Goal: Information Seeking & Learning: Check status

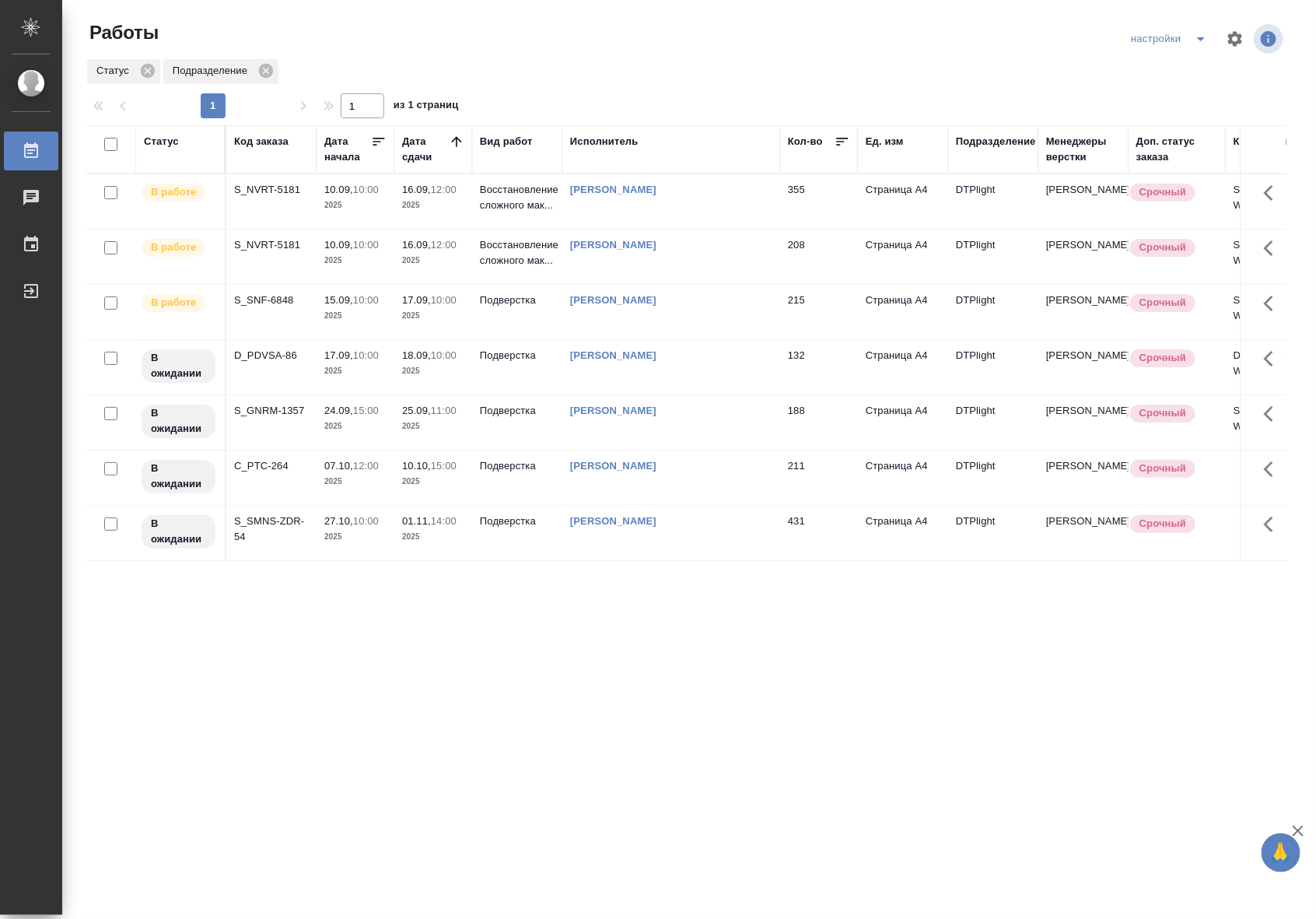
click at [446, 319] on p "2025" at bounding box center [433, 316] width 62 height 16
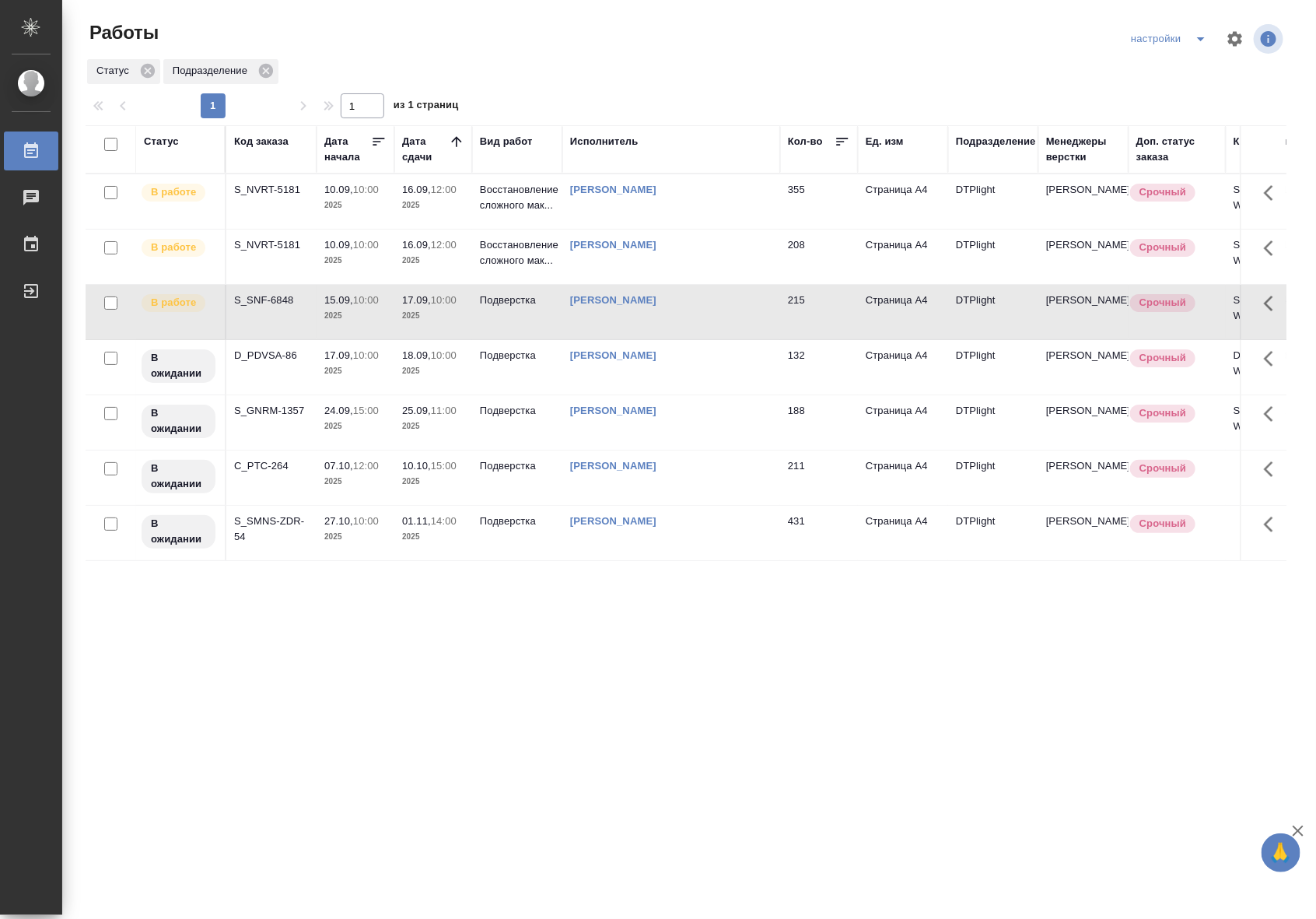
click at [446, 319] on p "2025" at bounding box center [433, 316] width 62 height 16
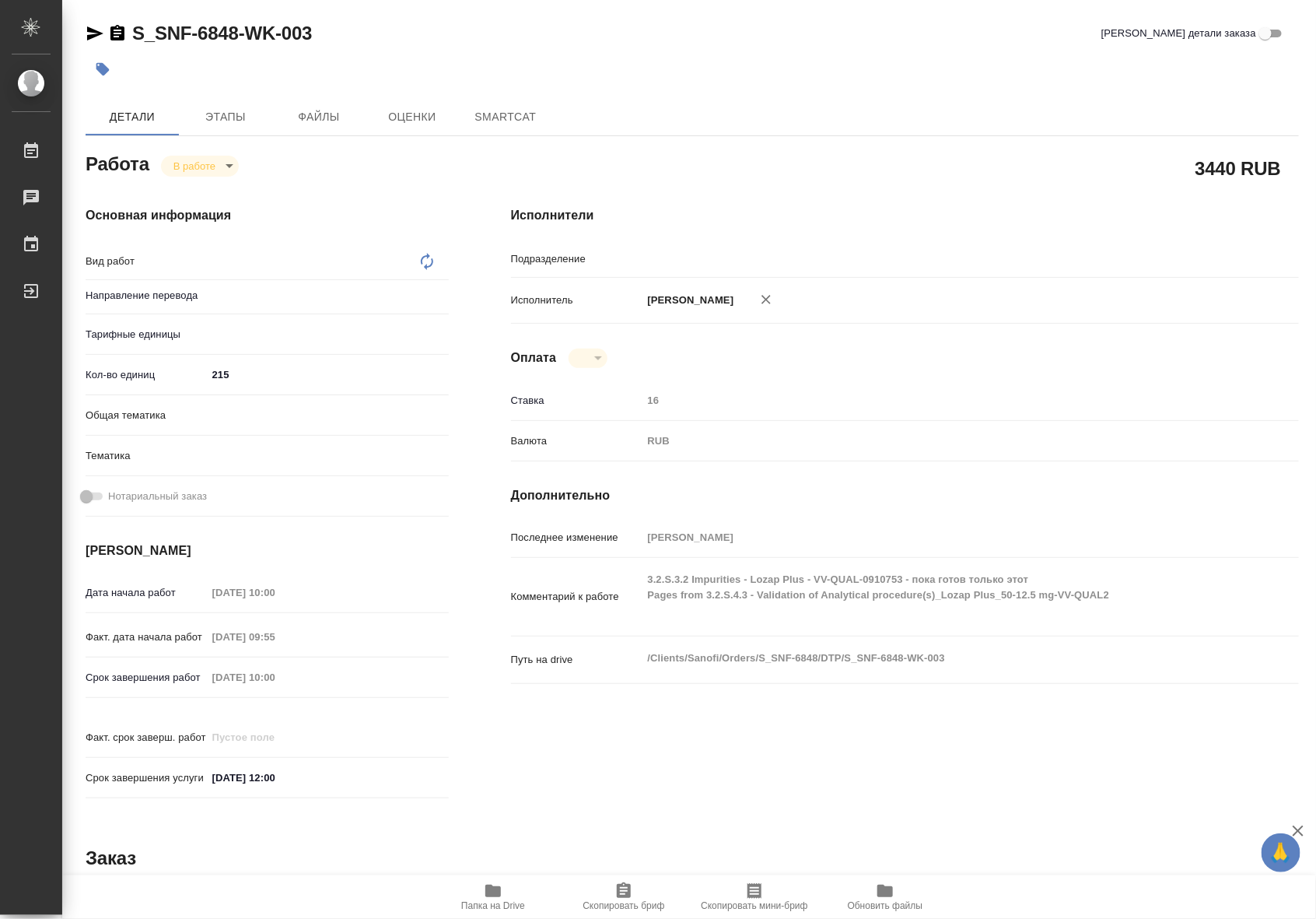
type textarea "Подверстка"
type textarea "x"
type input "DTPlight"
type textarea "x"
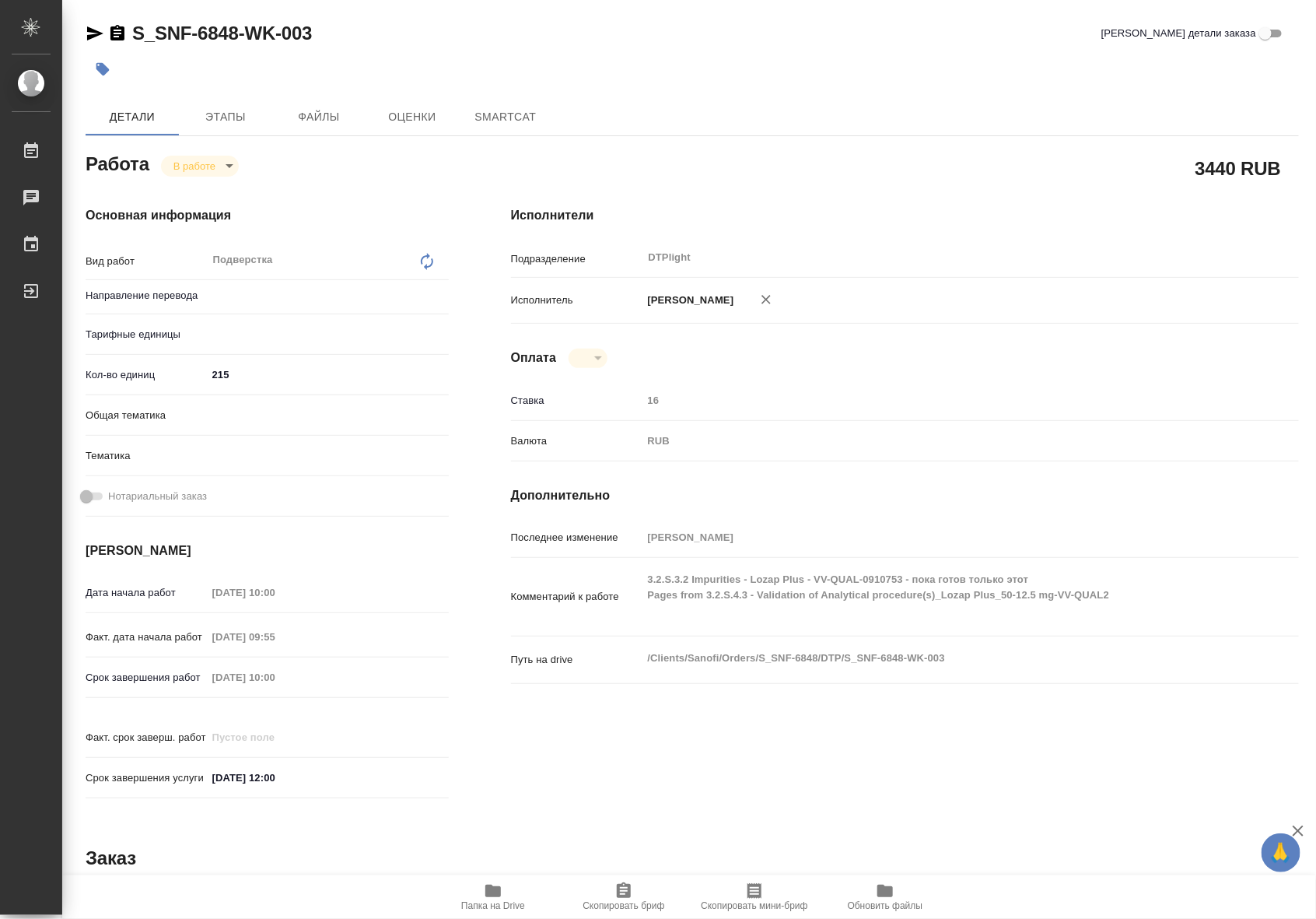
type textarea "x"
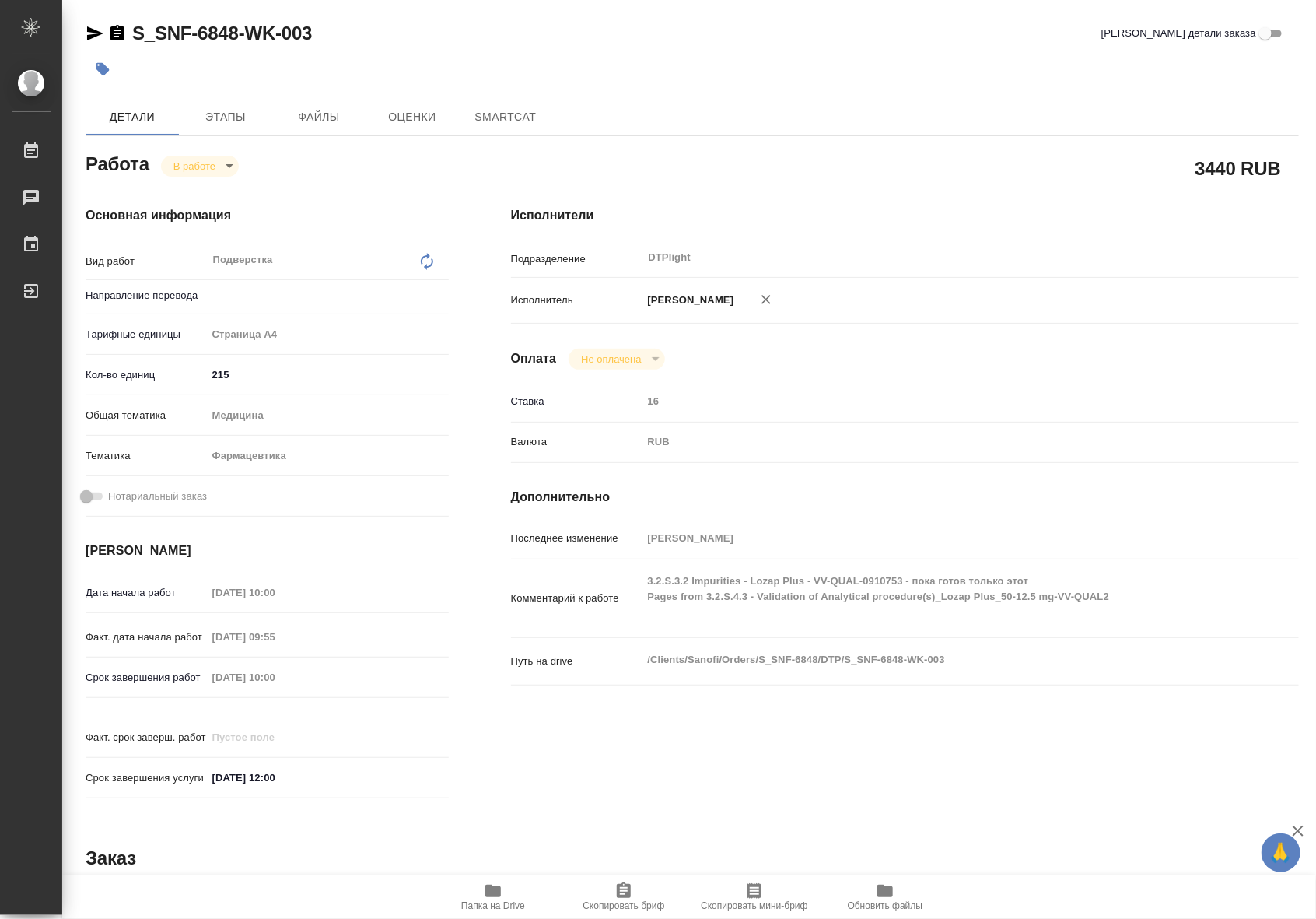
type textarea "x"
type input "Не указан"
type textarea "x"
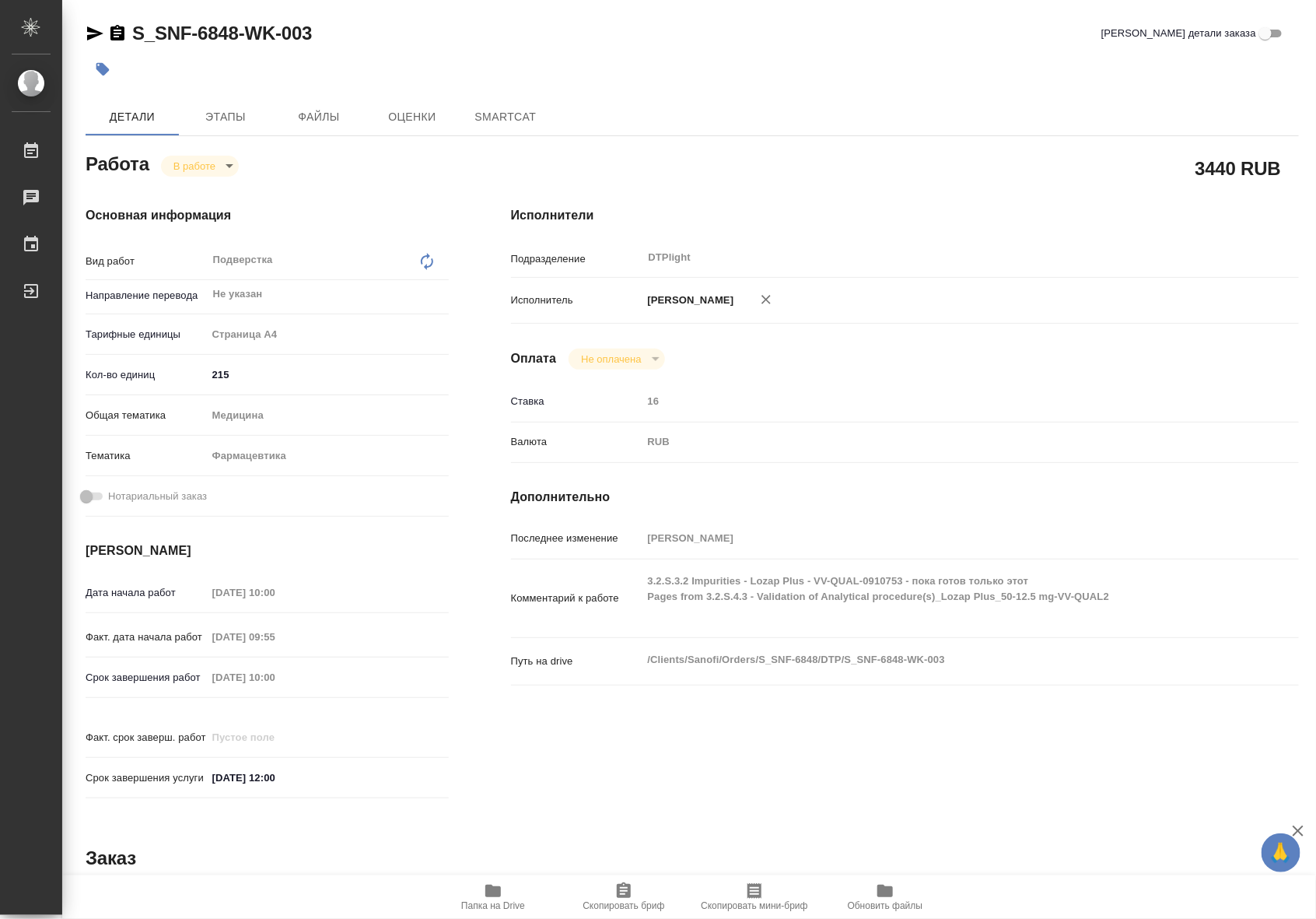
type textarea "x"
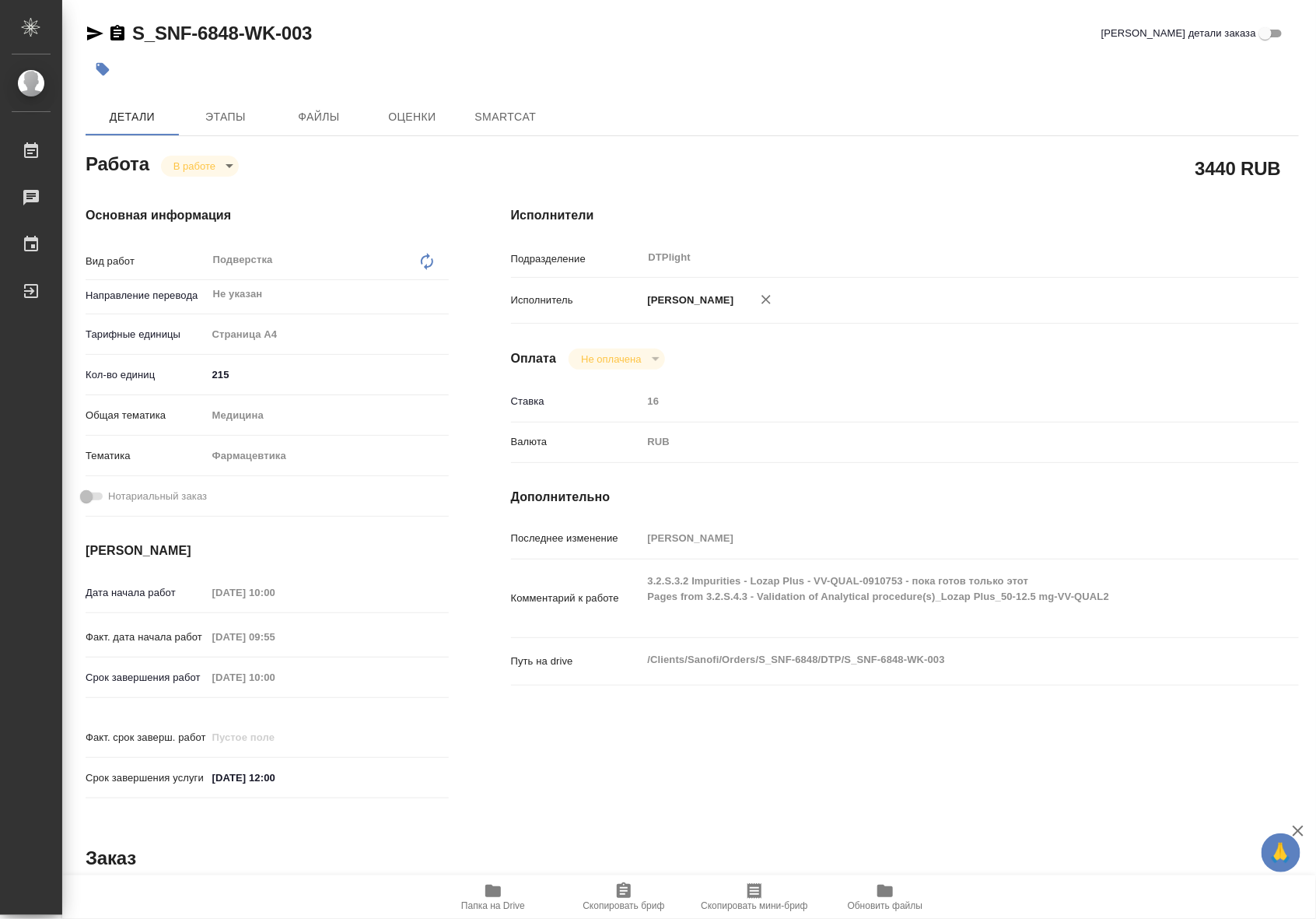
type textarea "x"
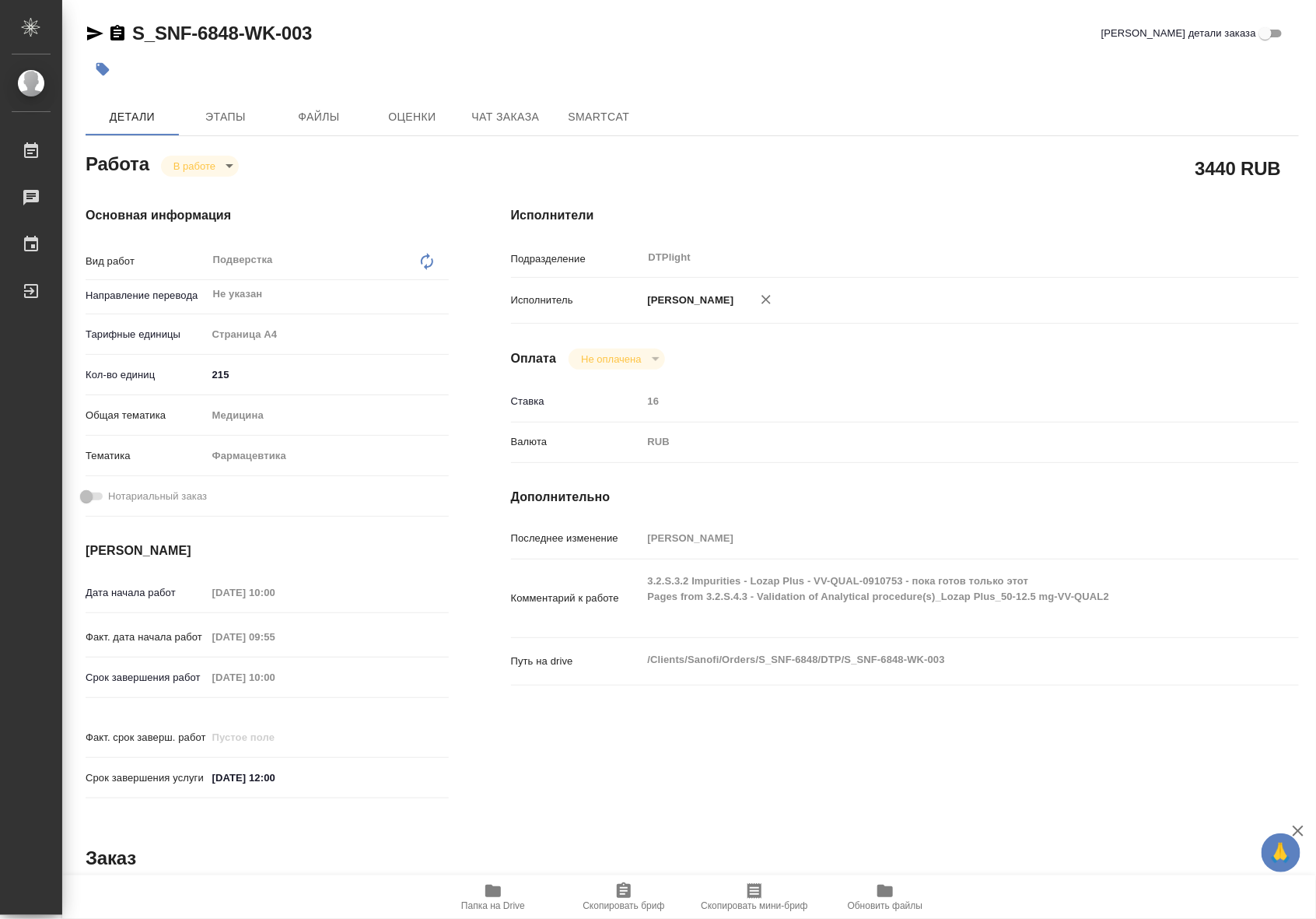
type textarea "x"
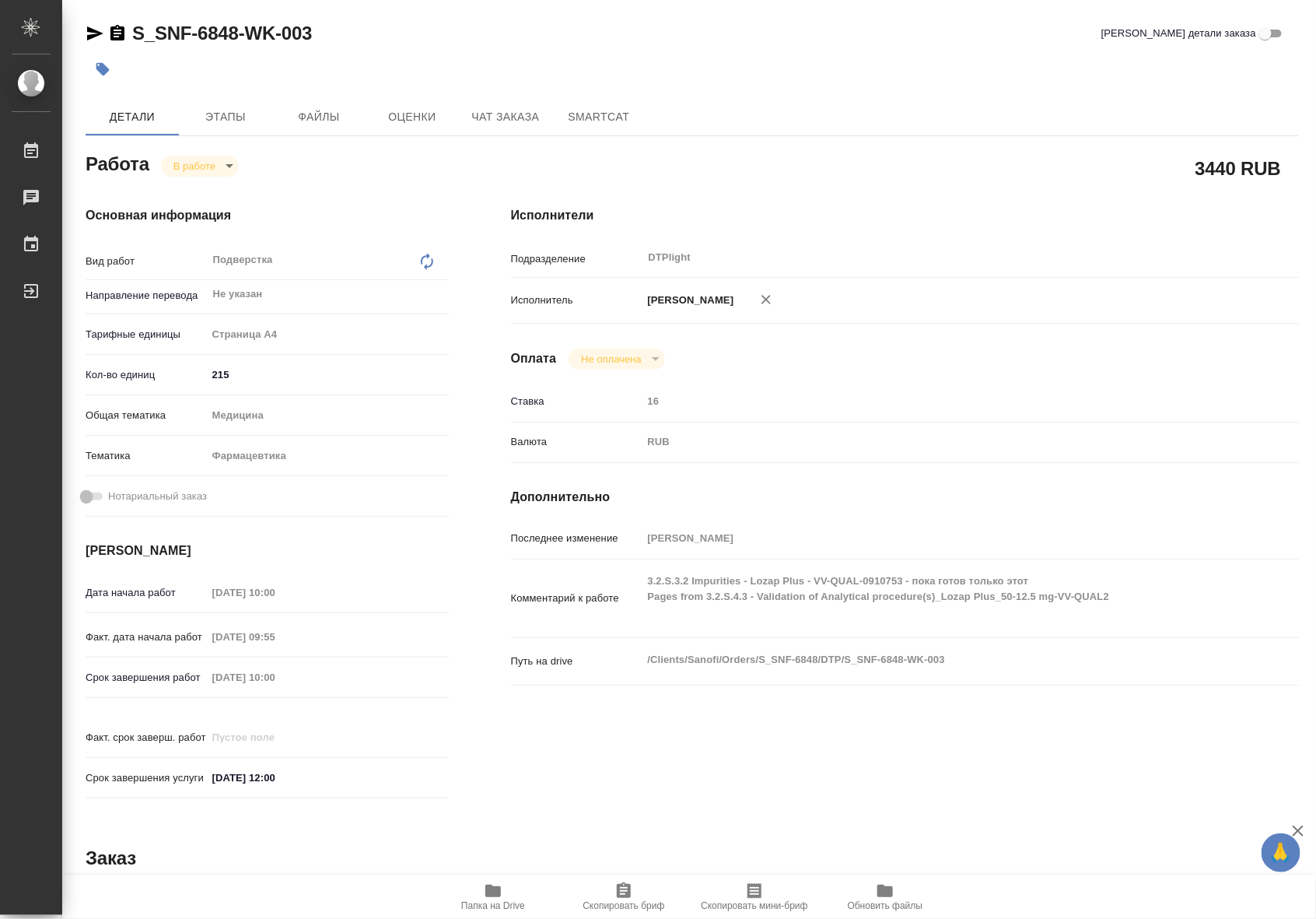
type textarea "x"
click at [507, 121] on span "Чат заказа" at bounding box center [505, 117] width 74 height 20
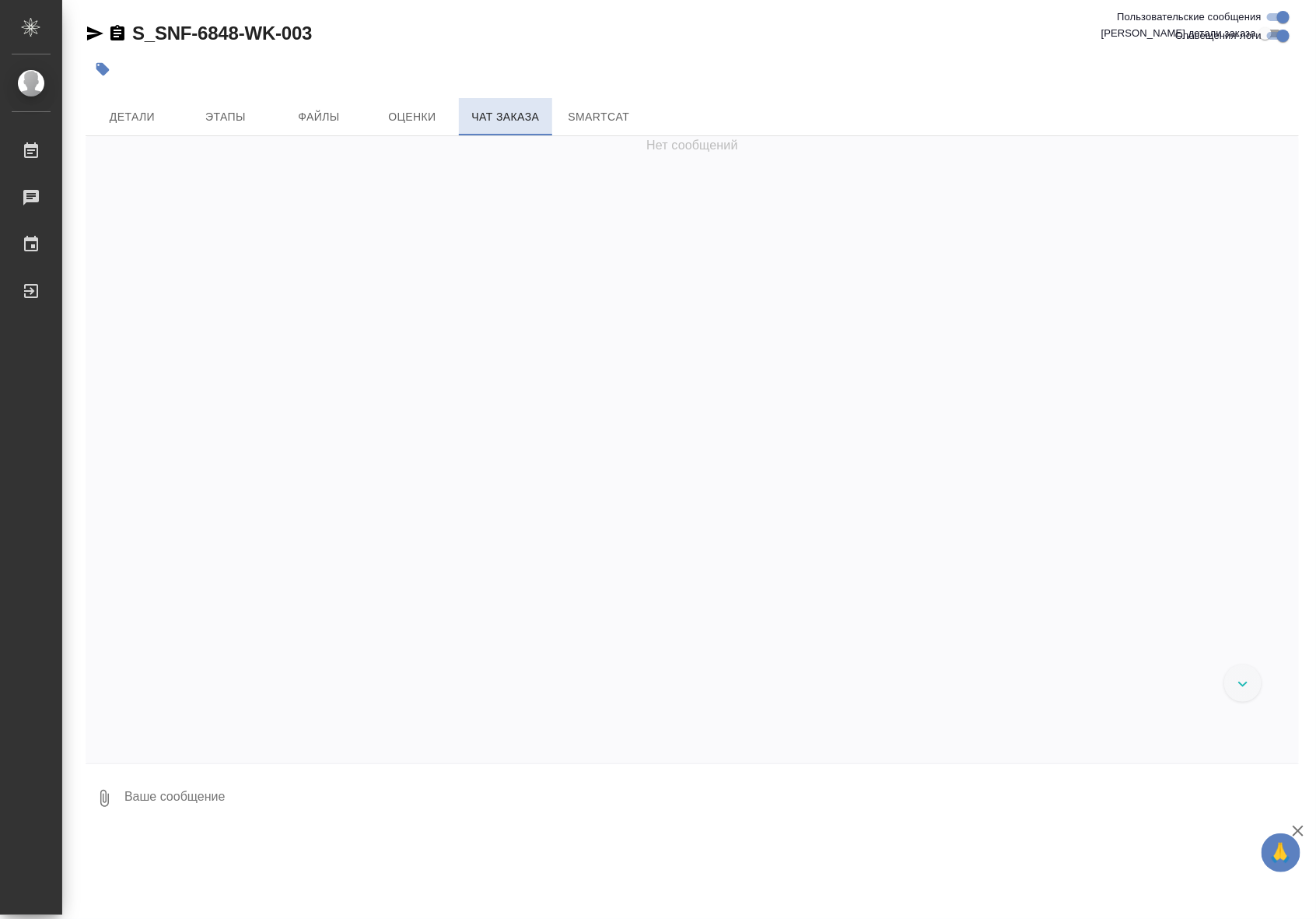
scroll to position [68620, 0]
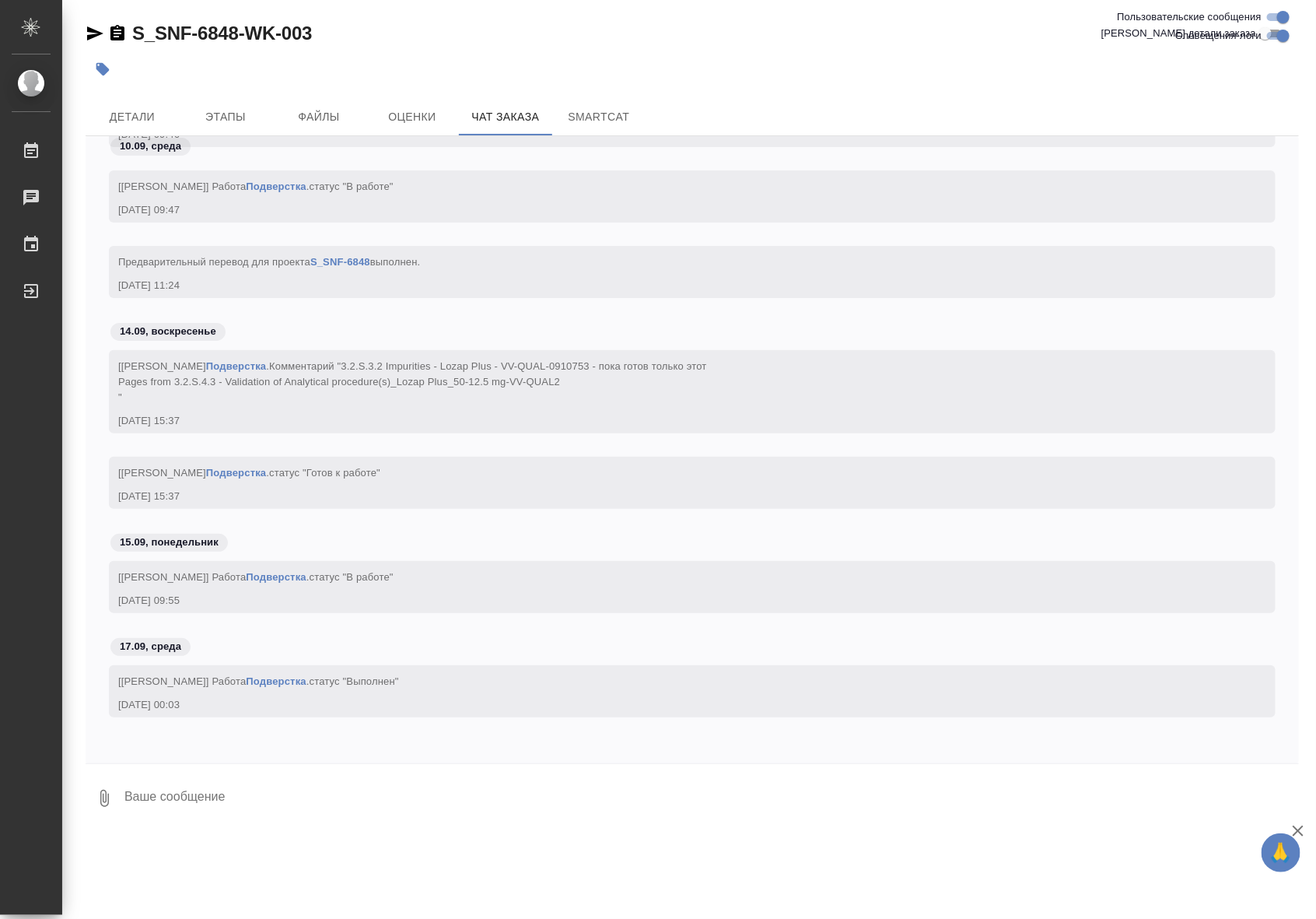
click at [628, 477] on div "[Горшкова Валентина] Работа Подверстка . статус "Готов к работе"" at bounding box center [669, 471] width 1103 height 20
click at [841, 317] on div "Предварительный перевод для проекта S_SNF-6848 выполнен. 10.09.25, 11:24" at bounding box center [692, 283] width 1214 height 75
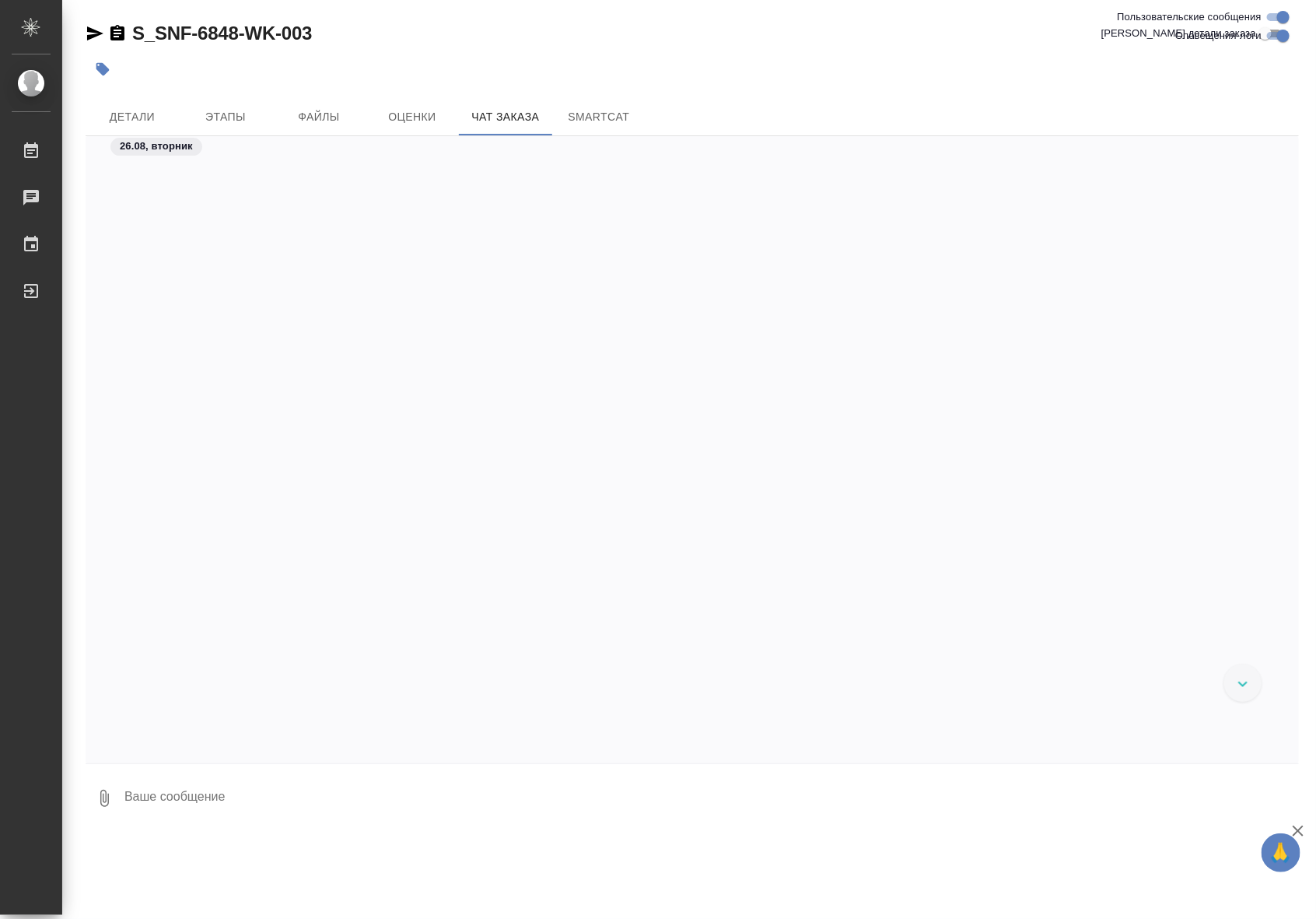
scroll to position [0, 0]
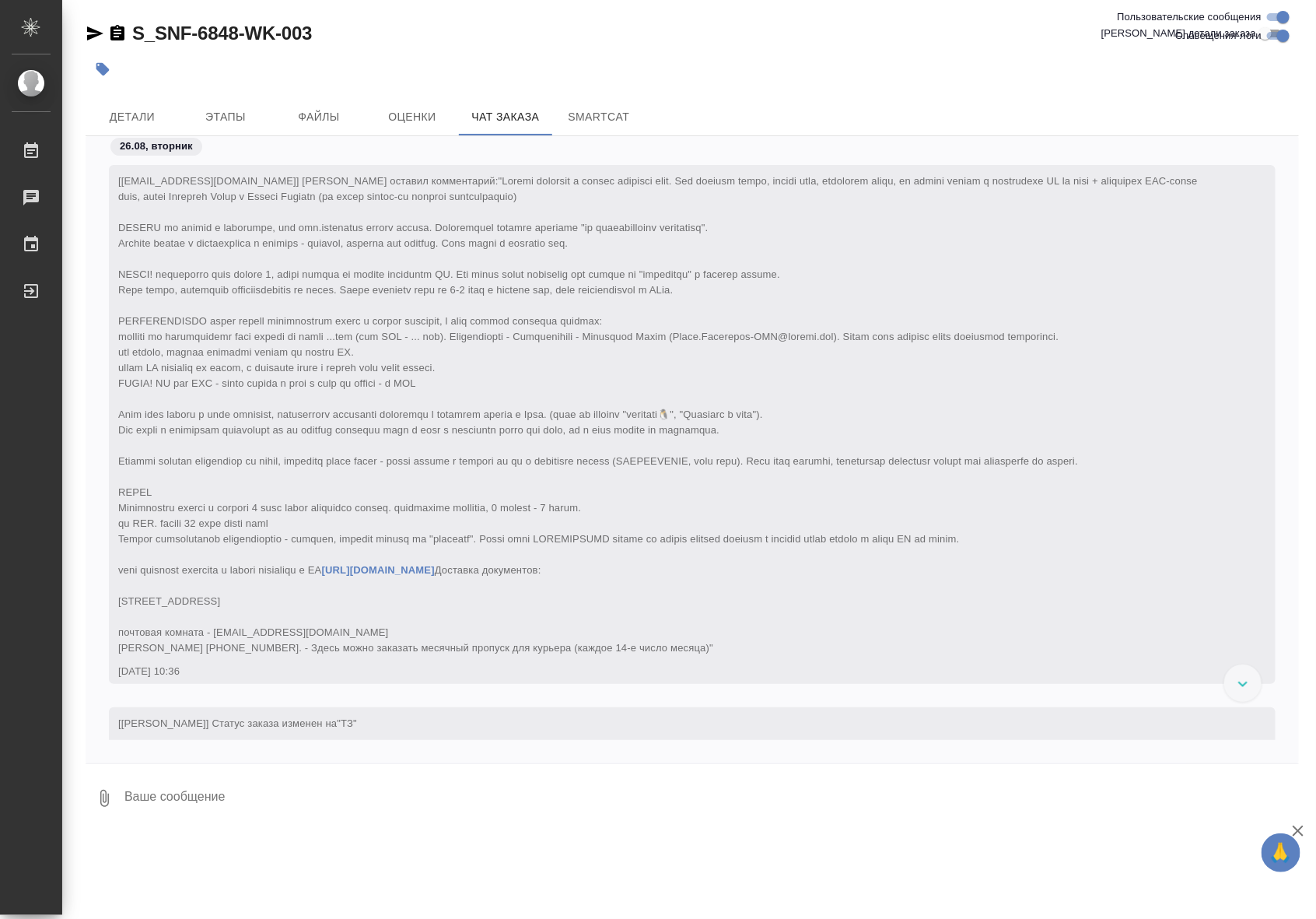
click at [557, 597] on div "[adisa.oshorova-ext@sanofi.com] Клиент оставил комментарий: https://disk.yandex…" at bounding box center [669, 412] width 1103 height 486
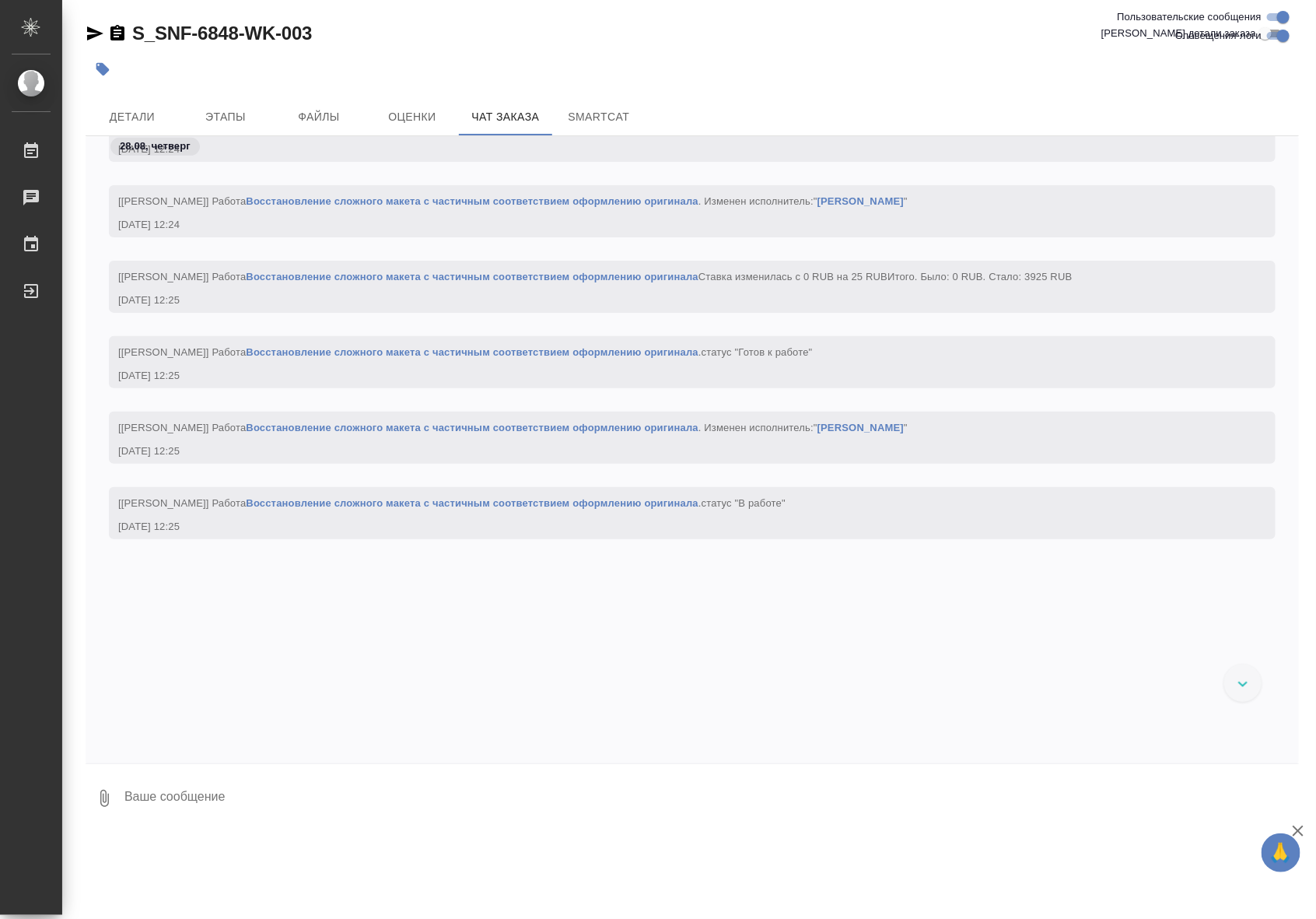
scroll to position [5447, 0]
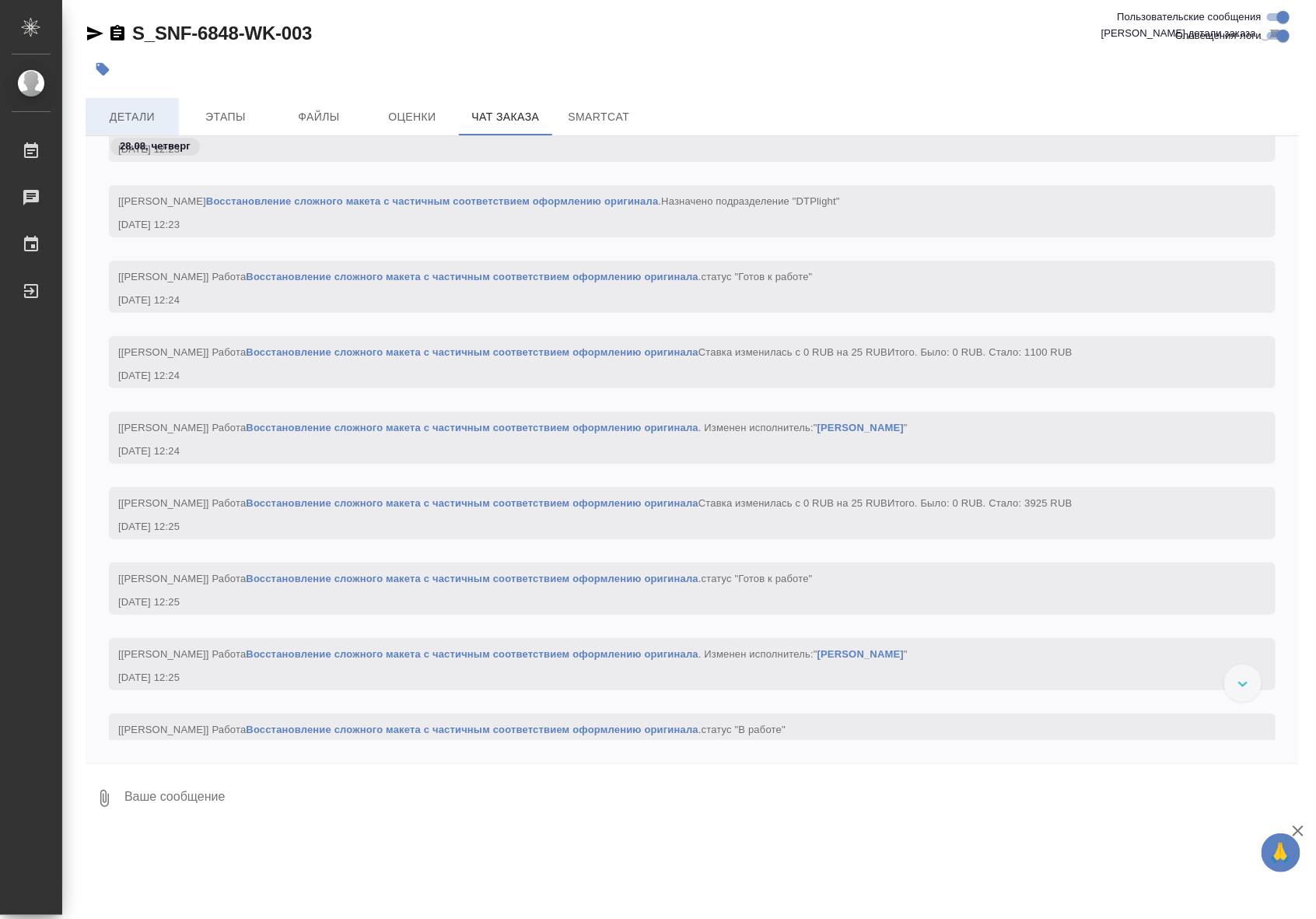
click at [125, 109] on span "Детали" at bounding box center [132, 117] width 74 height 20
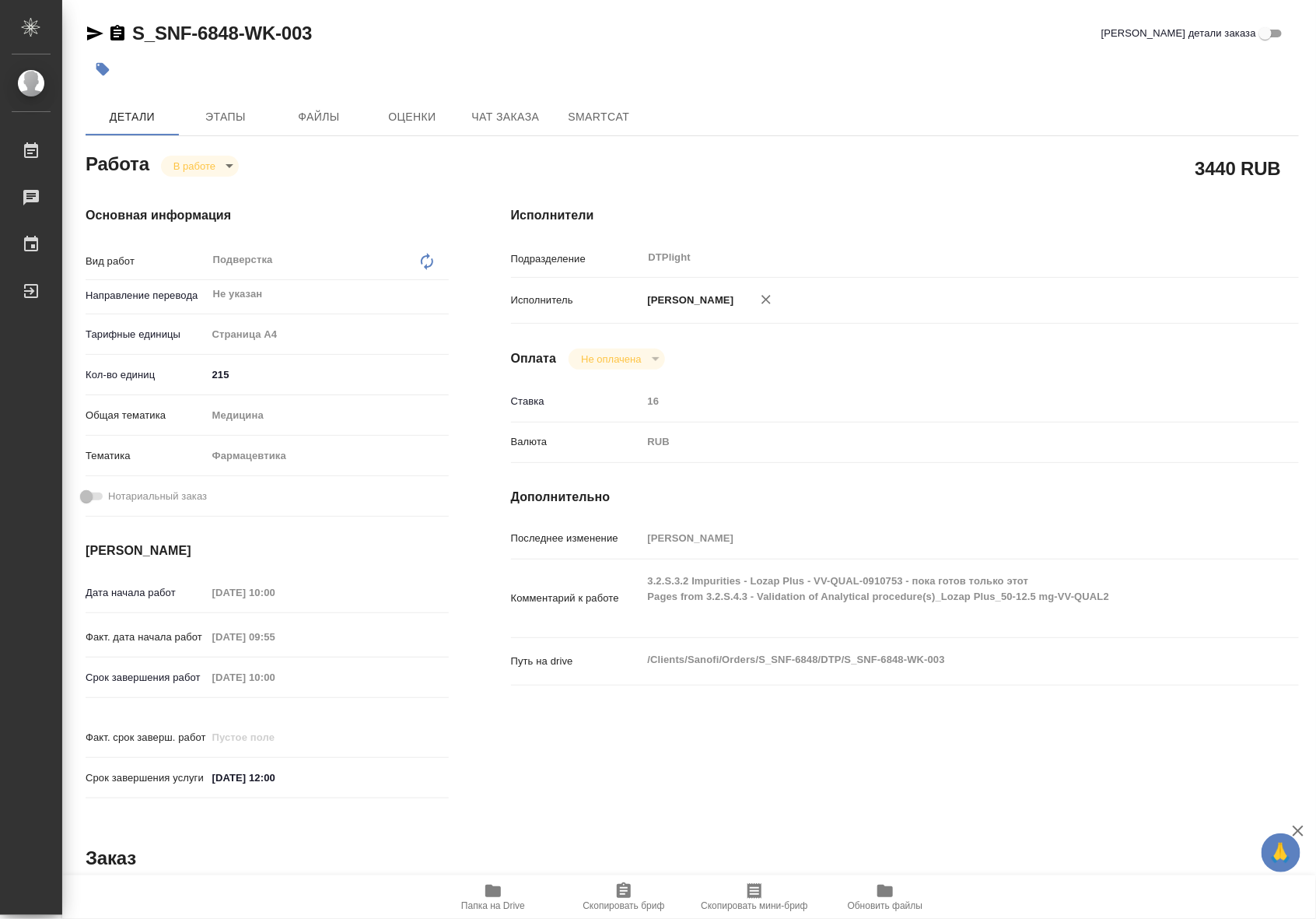
type textarea "x"
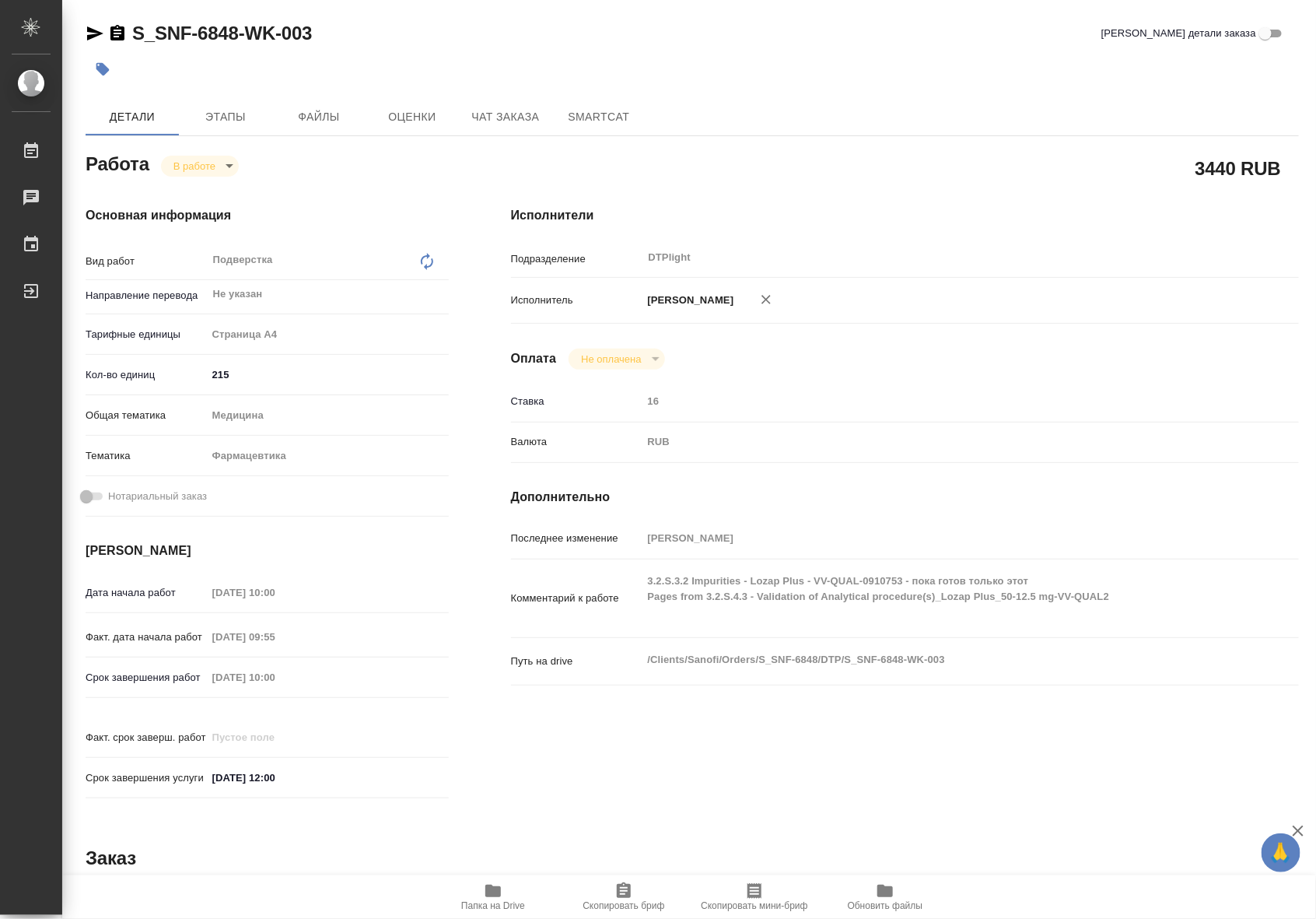
type textarea "x"
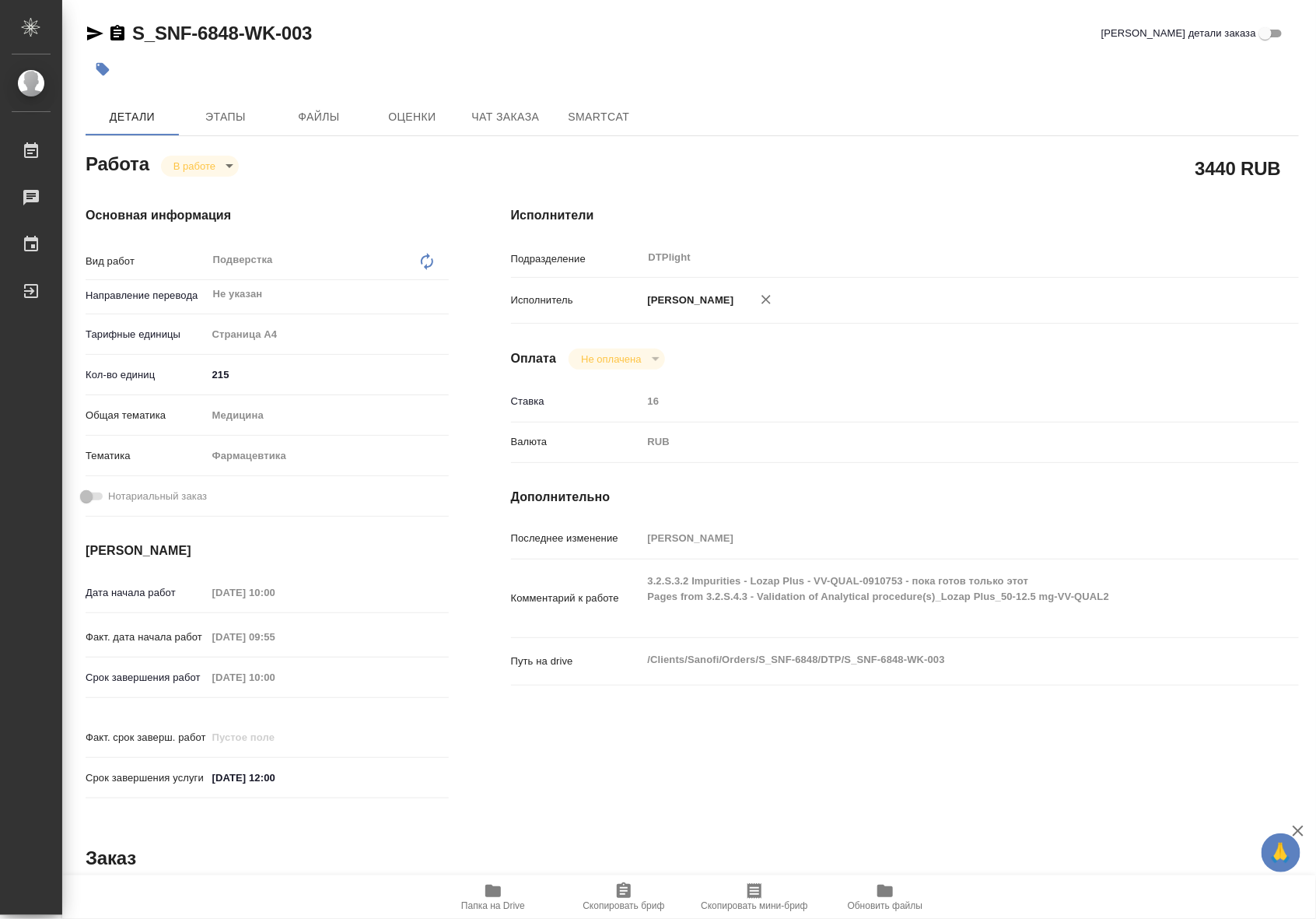
click at [519, 893] on span "Папка на Drive" at bounding box center [493, 896] width 112 height 30
click at [484, 122] on span "Чат заказа" at bounding box center [505, 117] width 74 height 20
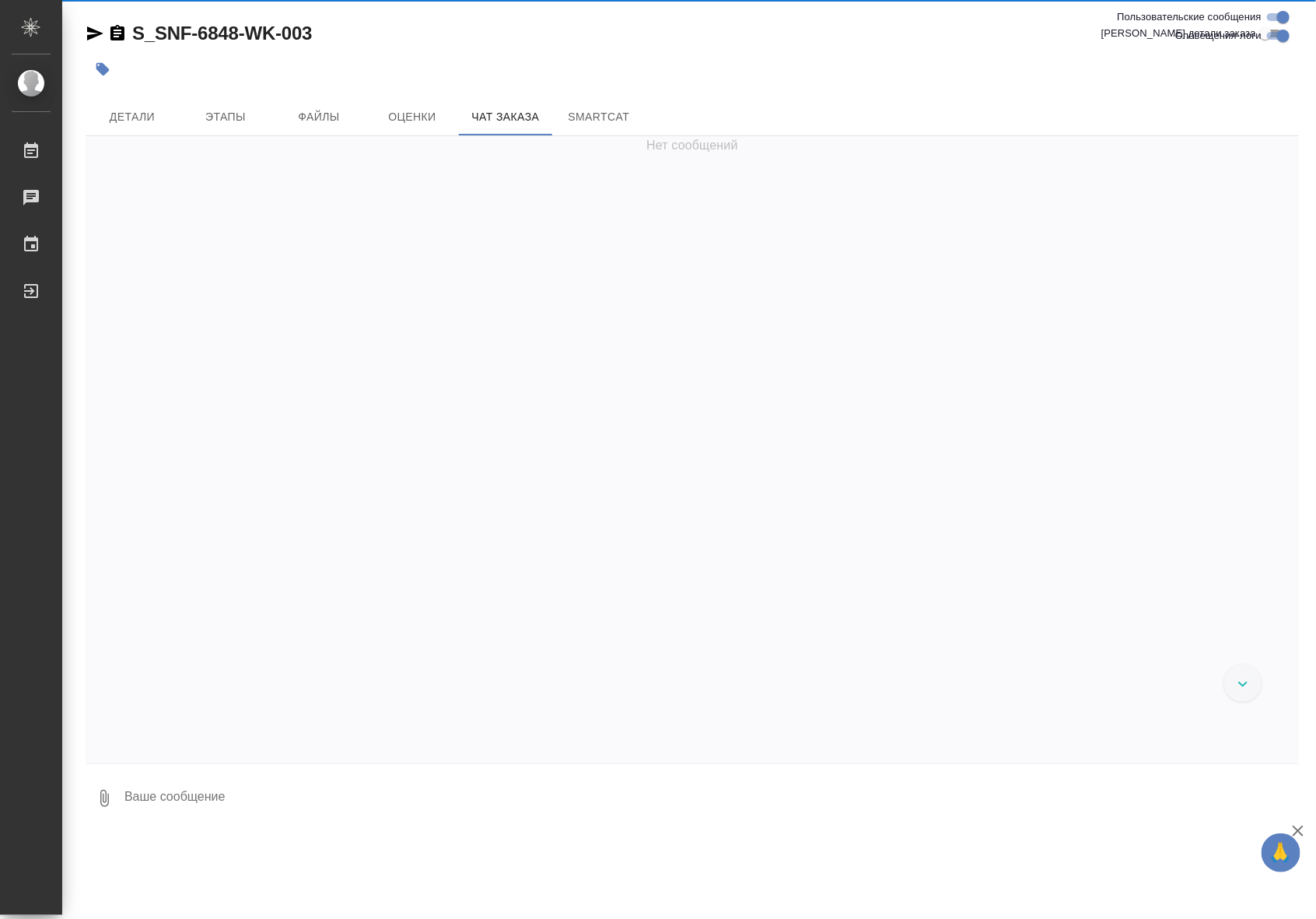
scroll to position [68620, 0]
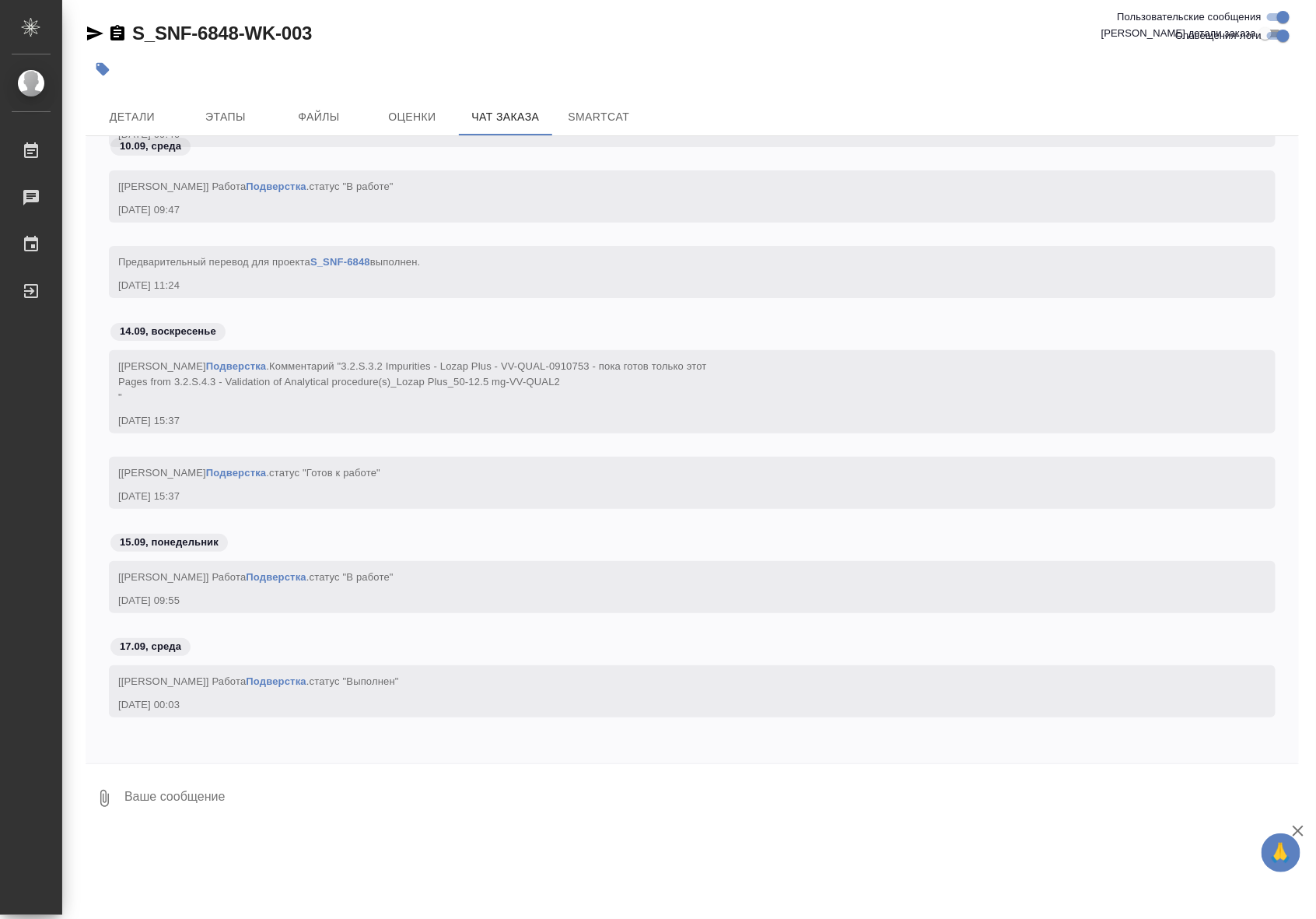
click at [954, 270] on div "Предварительный перевод для проекта S_SNF-6848 выполнен. 10.09.25, 11:24" at bounding box center [669, 271] width 1103 height 43
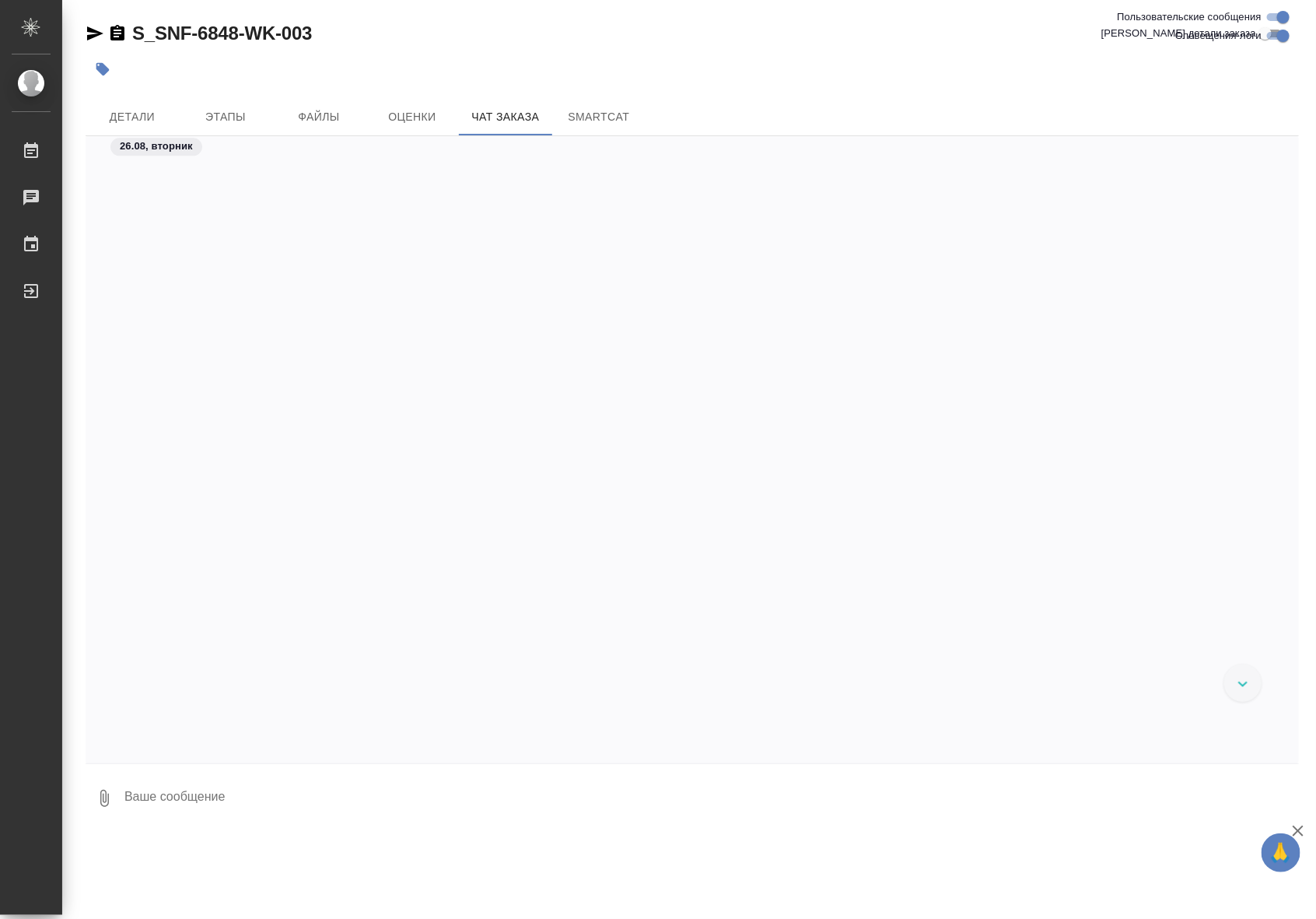
scroll to position [0, 0]
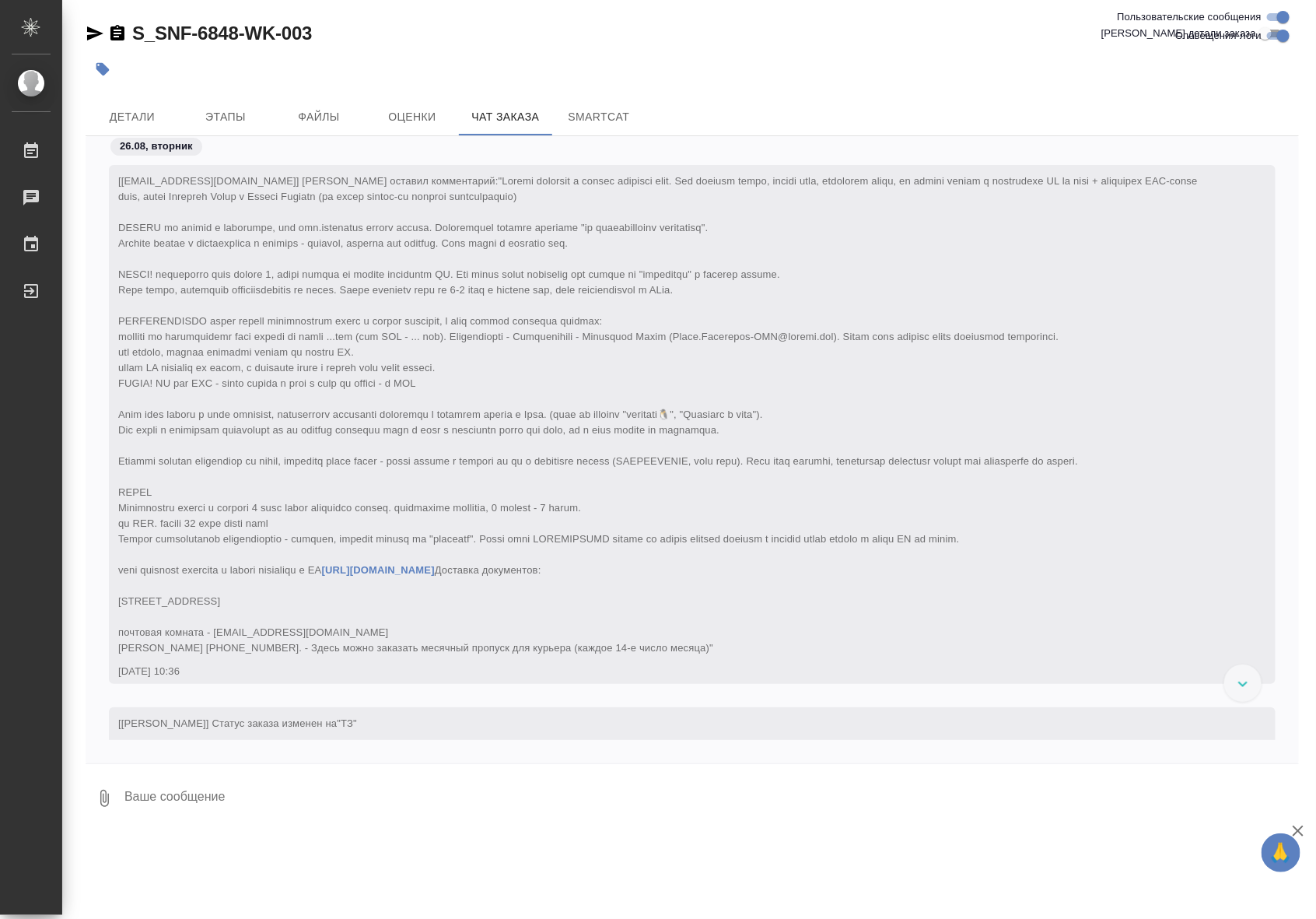
click at [1059, 91] on div "S_SNF-6848-WK-003 Кратко детали заказа Детали Этапы Файлы Оценки Чат заказа Sma…" at bounding box center [692, 417] width 1231 height 834
click at [877, 296] on div "[adisa.oshorova-ext@sanofi.com] Клиент оставил комментарий: https://disk.yandex…" at bounding box center [669, 412] width 1103 height 486
click at [869, 269] on div "[adisa.oshorova-ext@sanofi.com] Клиент оставил комментарий: https://disk.yandex…" at bounding box center [669, 412] width 1103 height 486
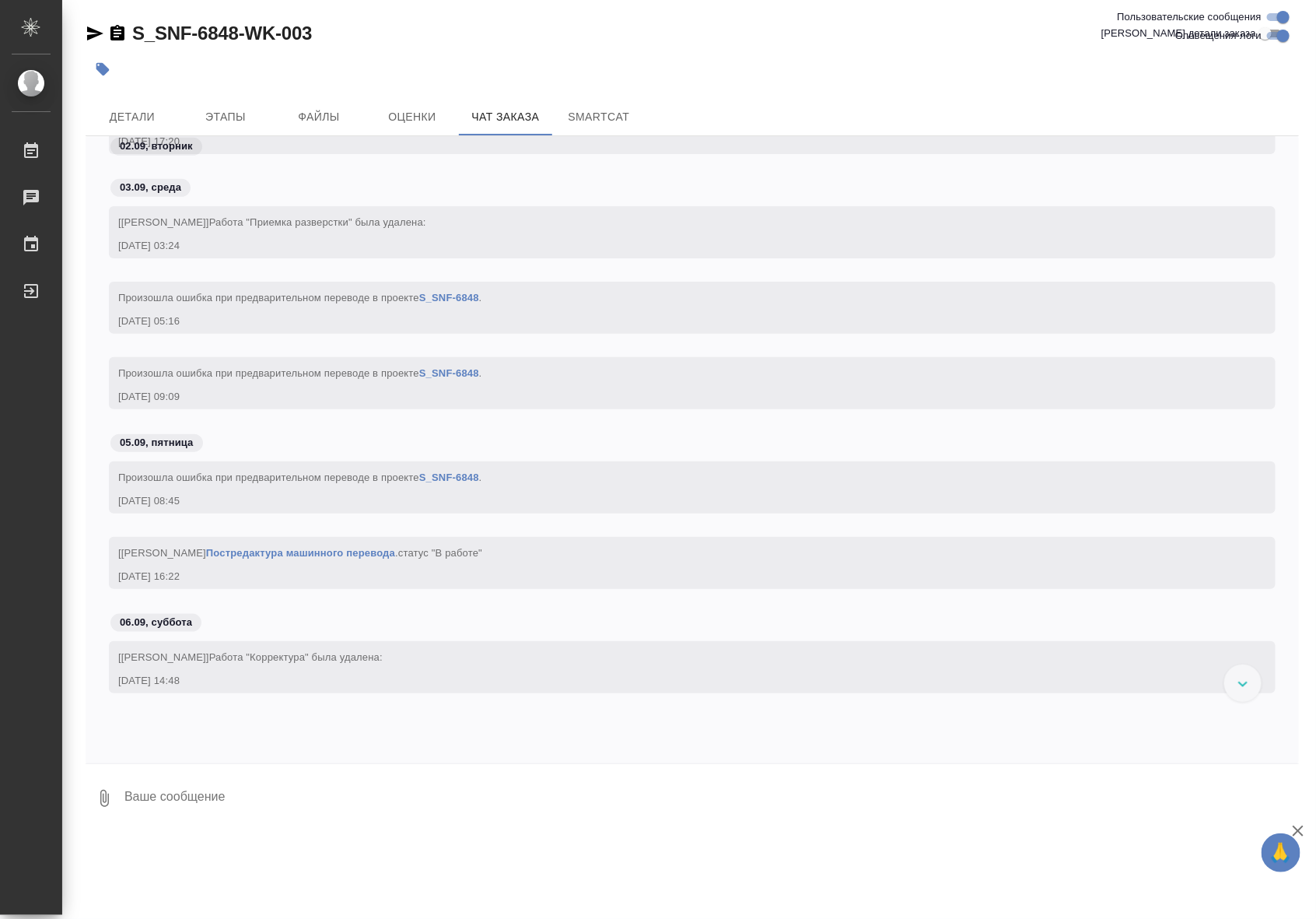
scroll to position [8206, 0]
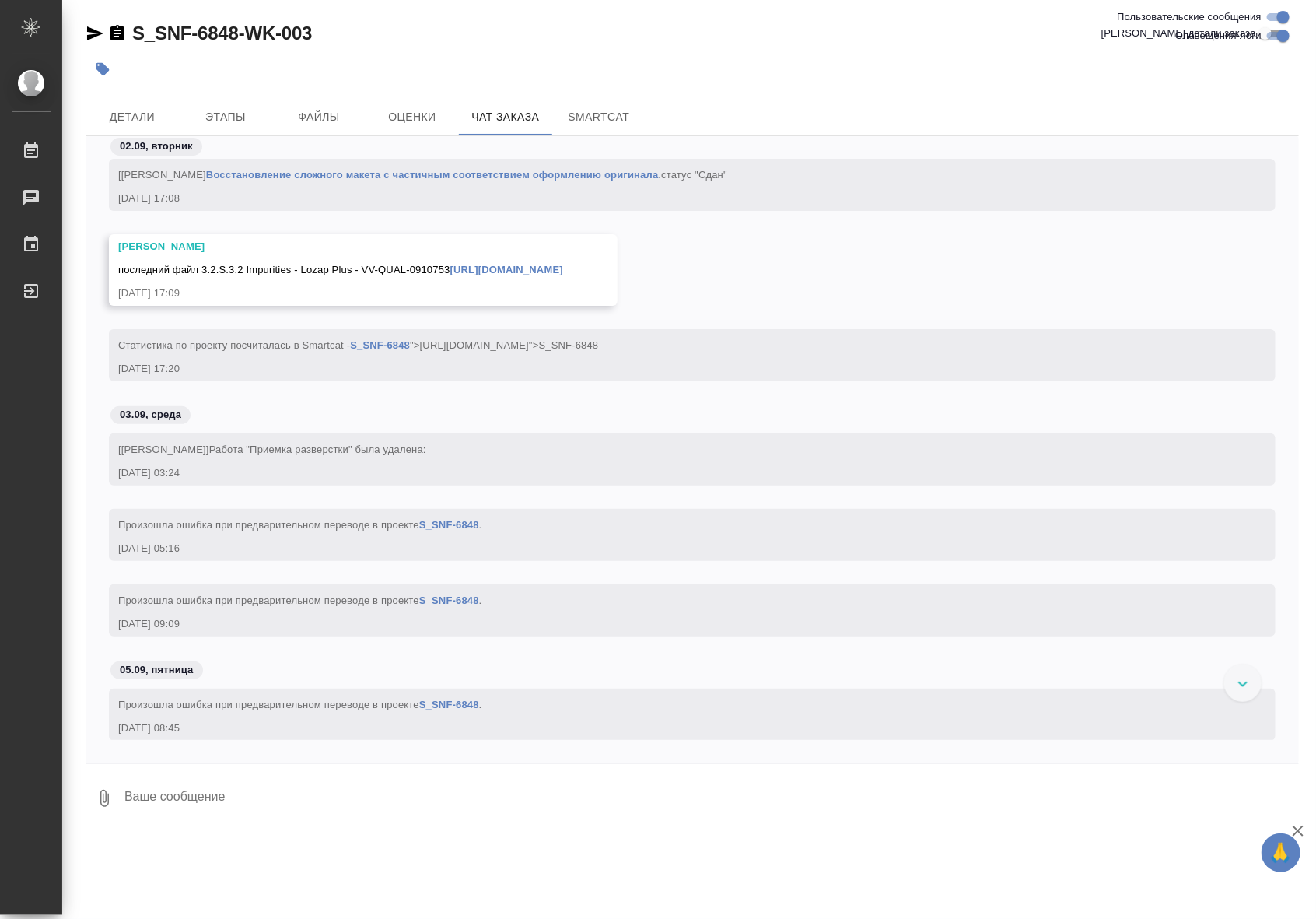
click at [768, 269] on div "Малофеева Екатерина последний файл 3.2.S.3.2 Impurities - Lozap Plus - VV-QUAL-…" at bounding box center [692, 282] width 1214 height 95
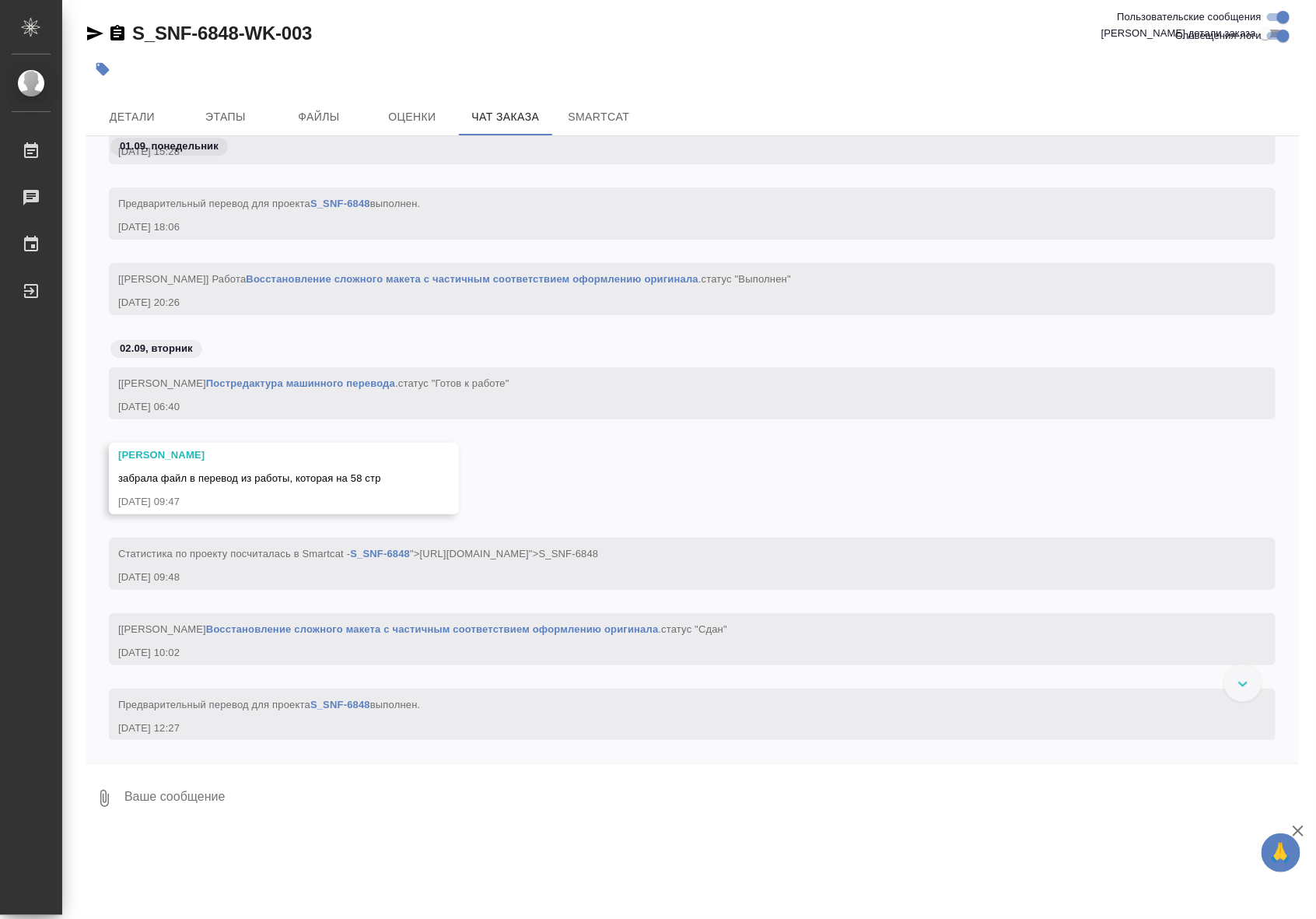
scroll to position [7752, 0]
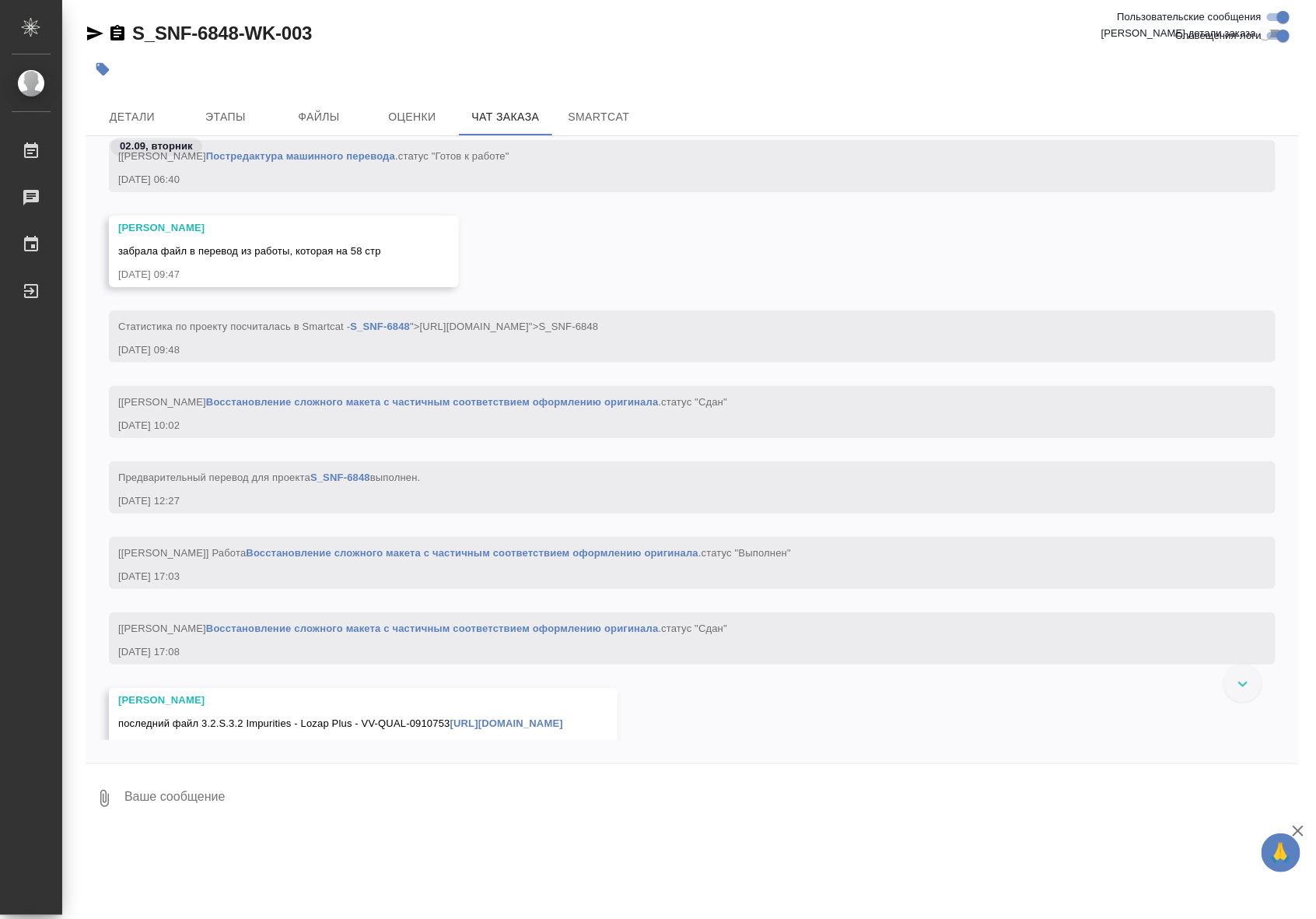
click at [534, 625] on link "Восстановление сложного макета с частичным соответствием оформлению оригинала" at bounding box center [432, 629] width 453 height 12
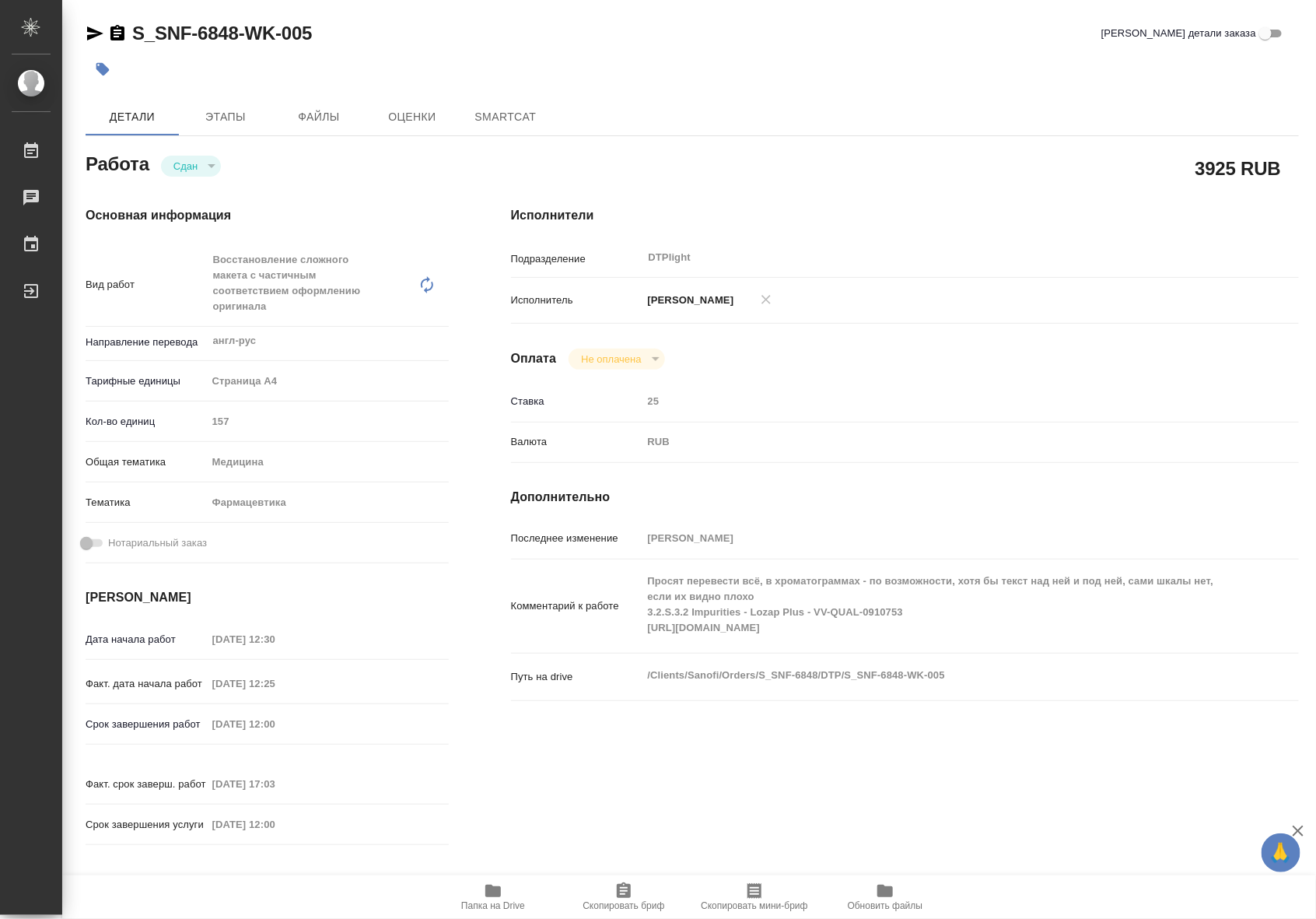
type textarea "x"
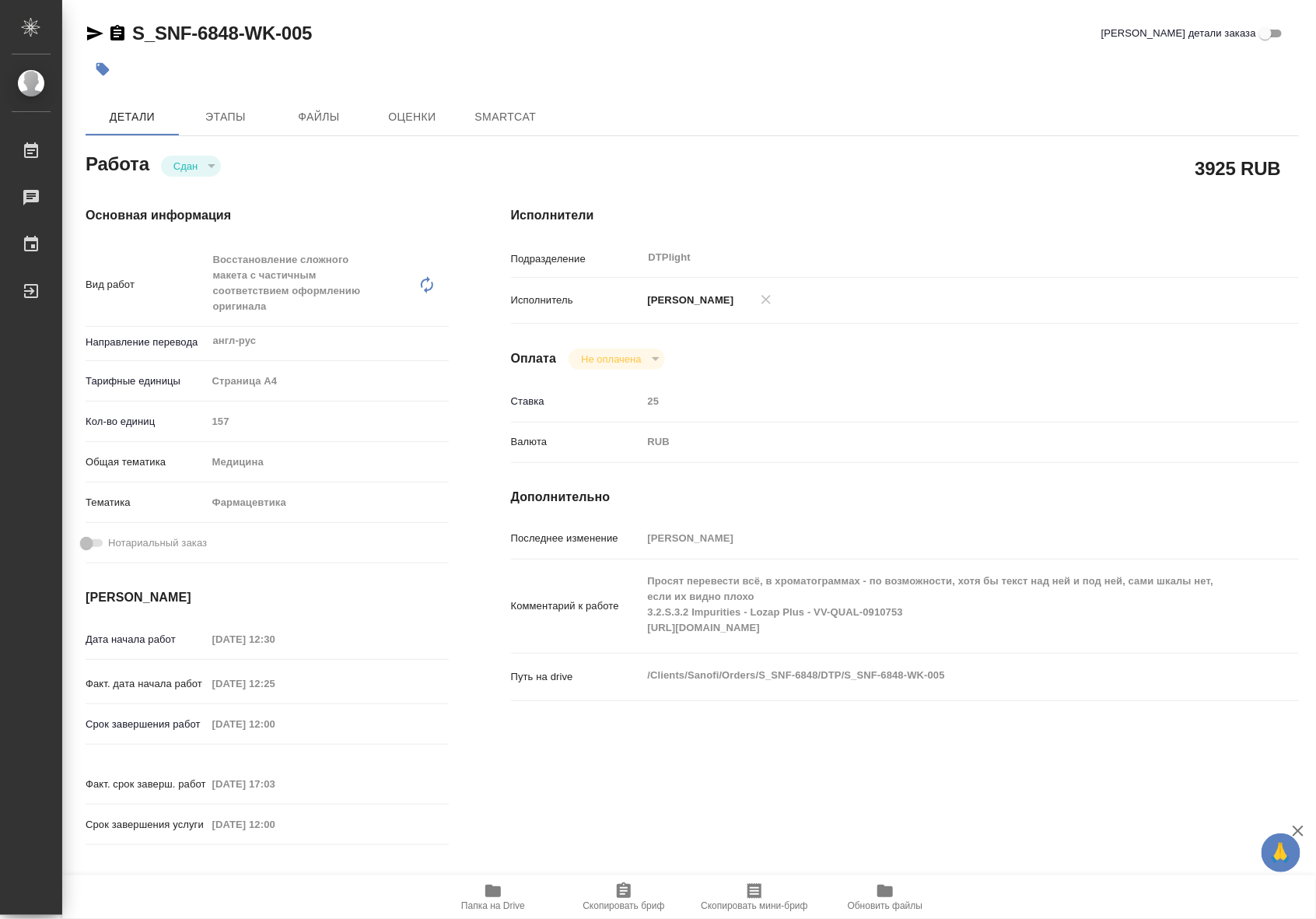
type textarea "x"
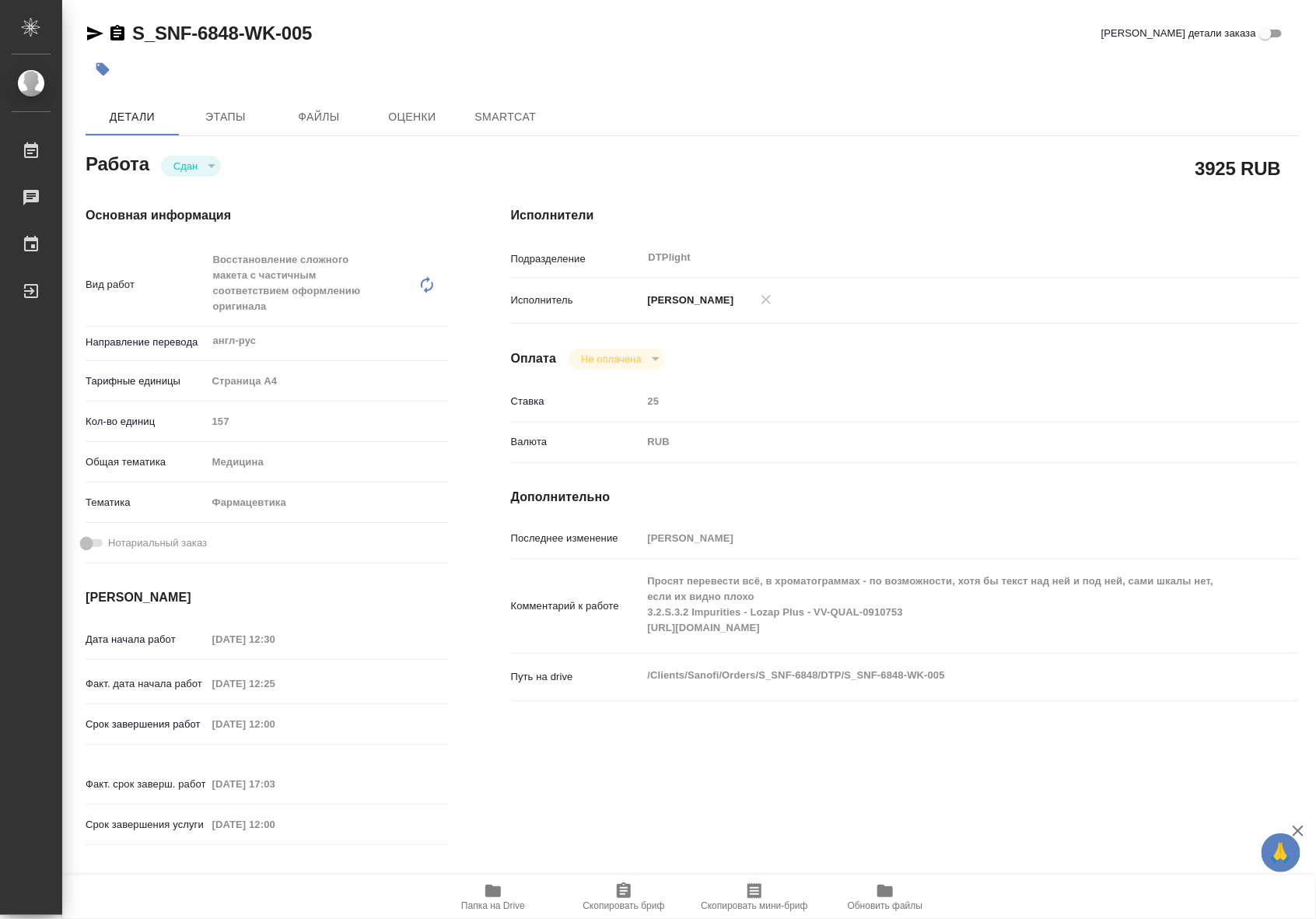
type textarea "x"
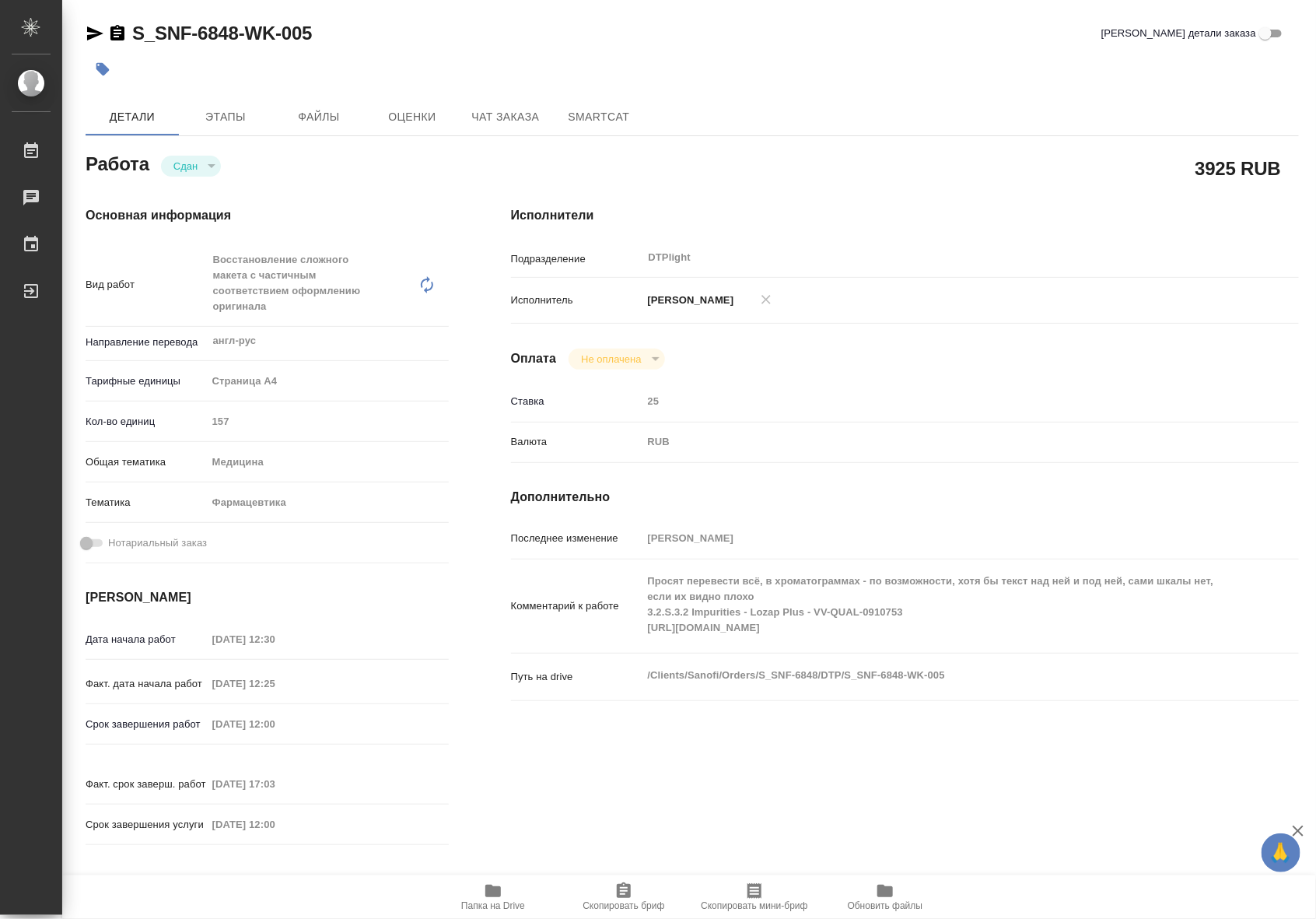
type textarea "x"
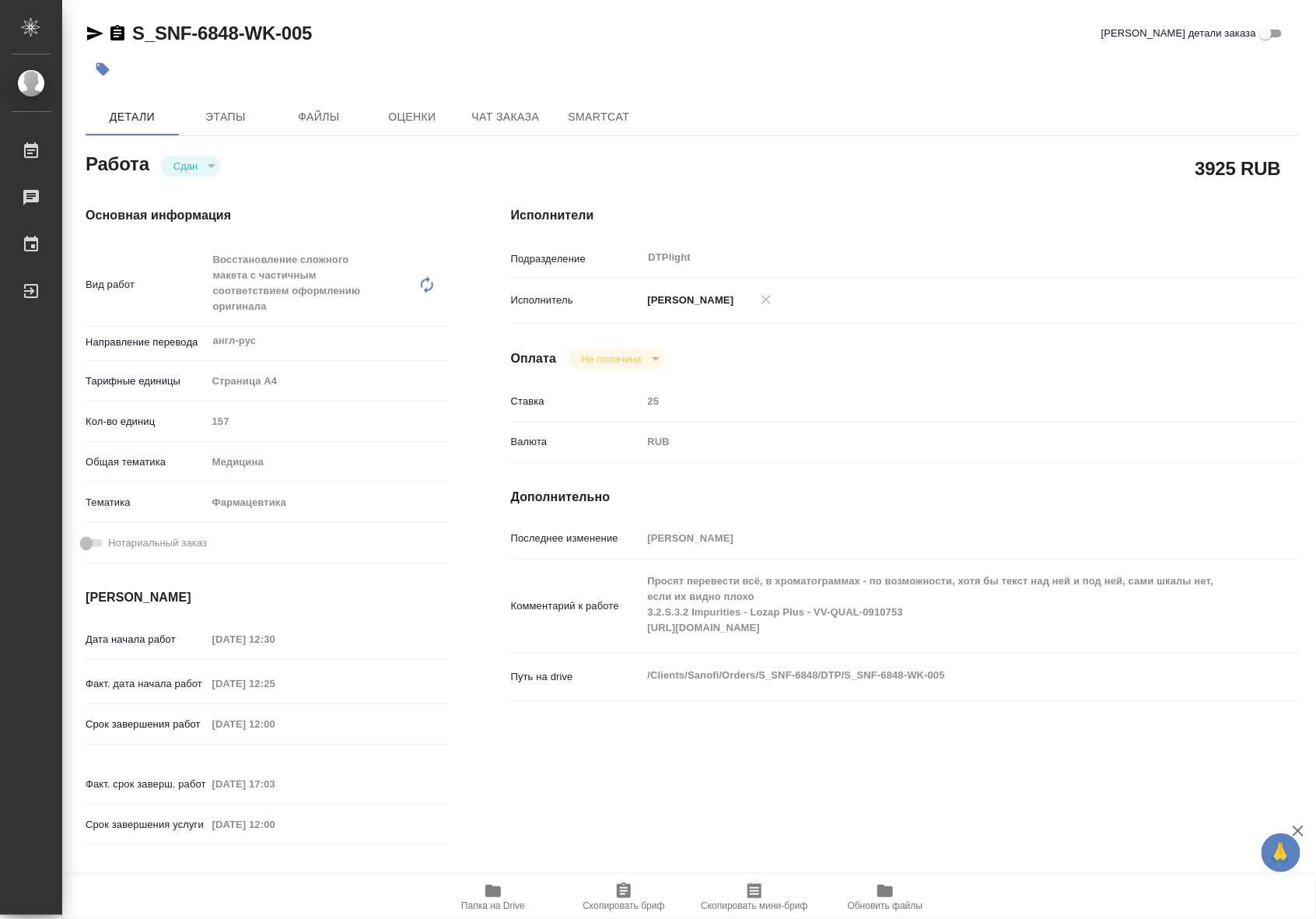
type textarea "x"
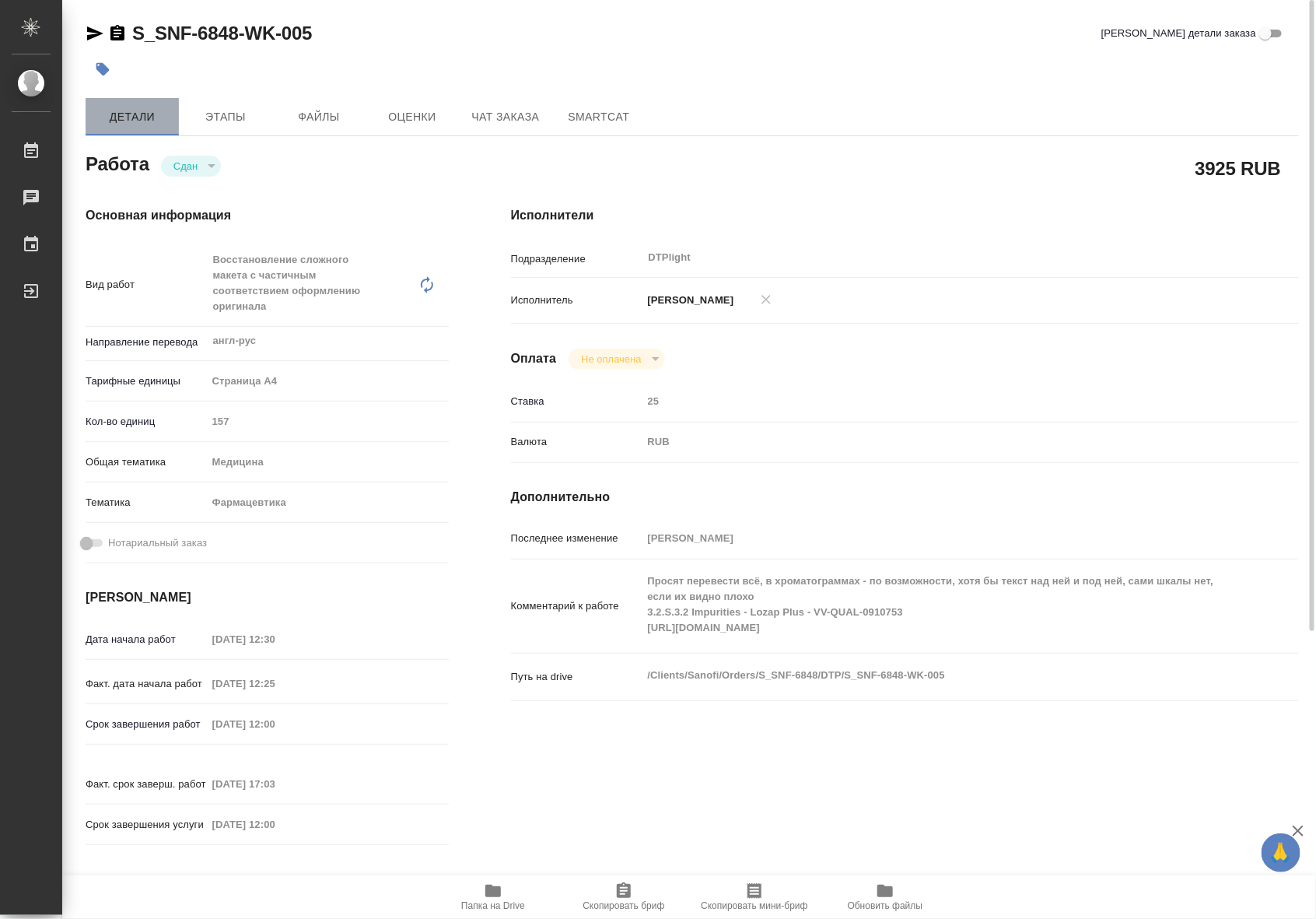
click at [140, 118] on span "Детали" at bounding box center [132, 117] width 74 height 20
